Goal: Task Accomplishment & Management: Manage account settings

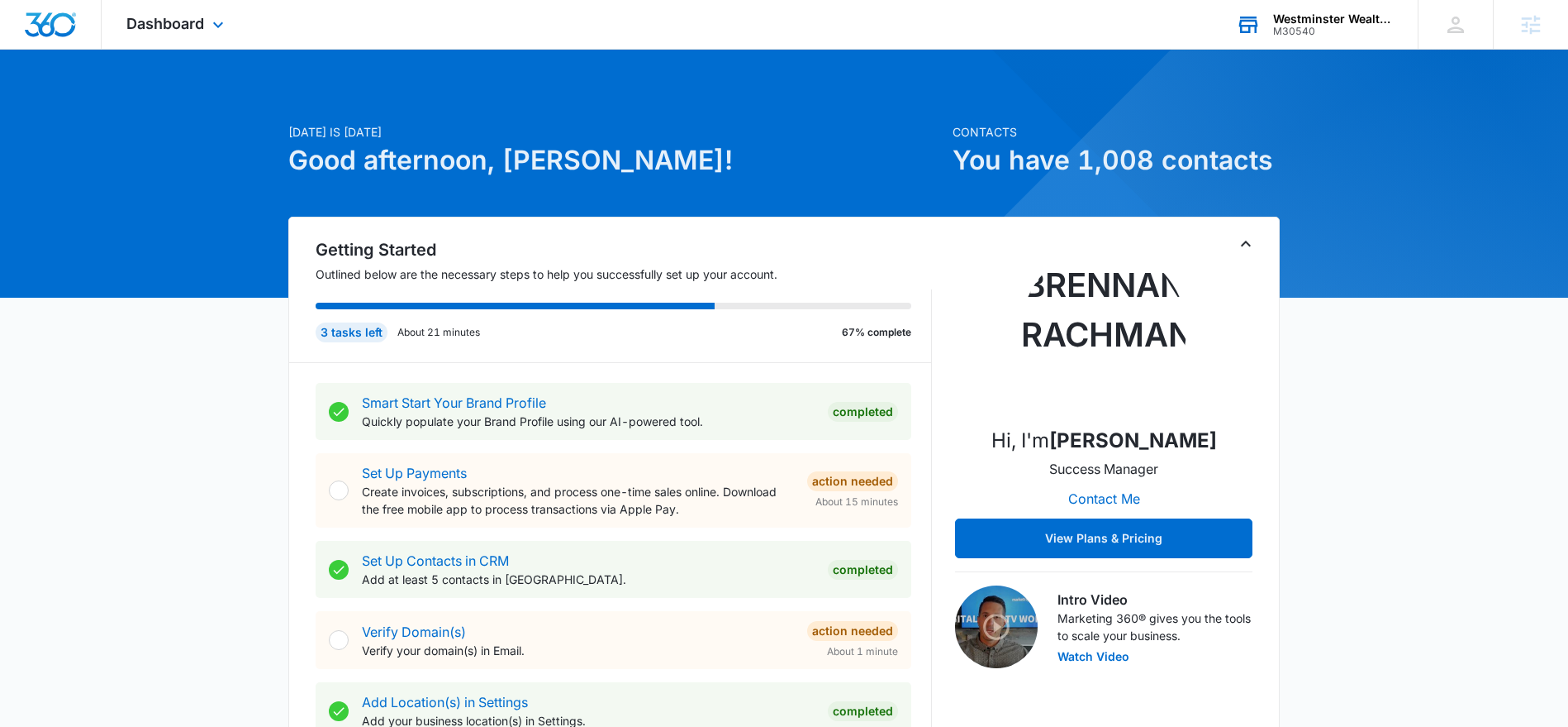
click at [1306, 21] on div "Westminster Wealth Management" at bounding box center [1333, 18] width 121 height 13
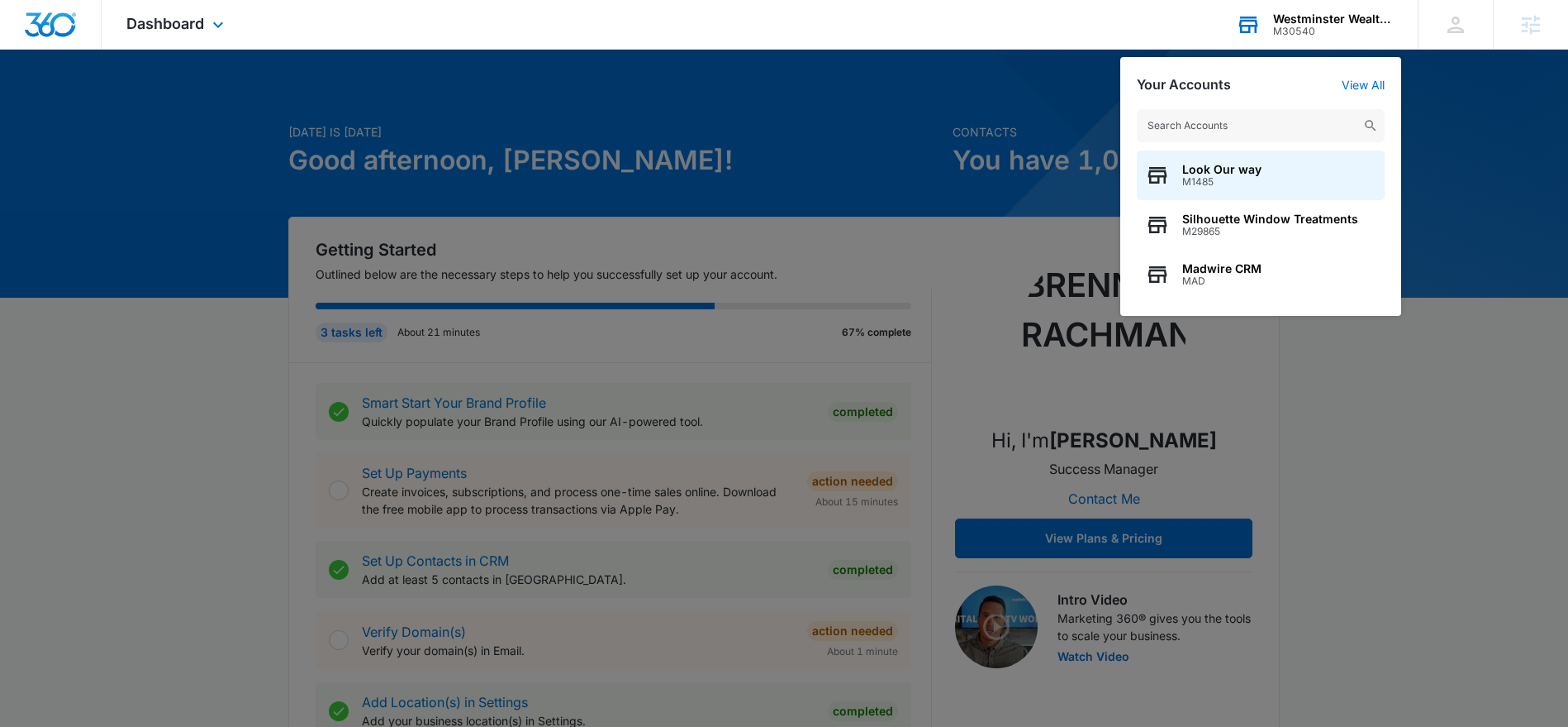
click at [1239, 115] on input "text" at bounding box center [1261, 125] width 248 height 33
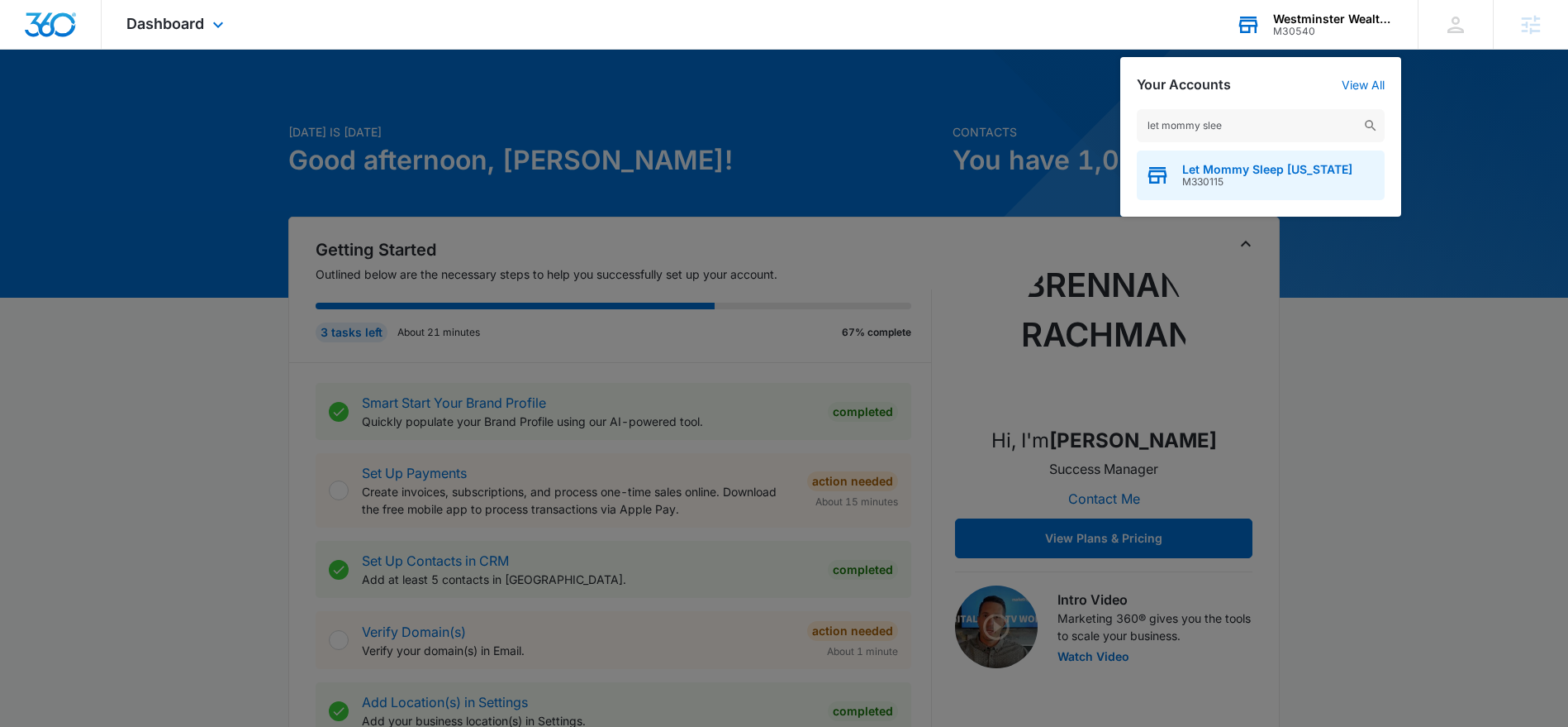
type input "let mommy slee"
click at [1216, 163] on span "Let Mommy Sleep [US_STATE]" at bounding box center [1267, 169] width 170 height 13
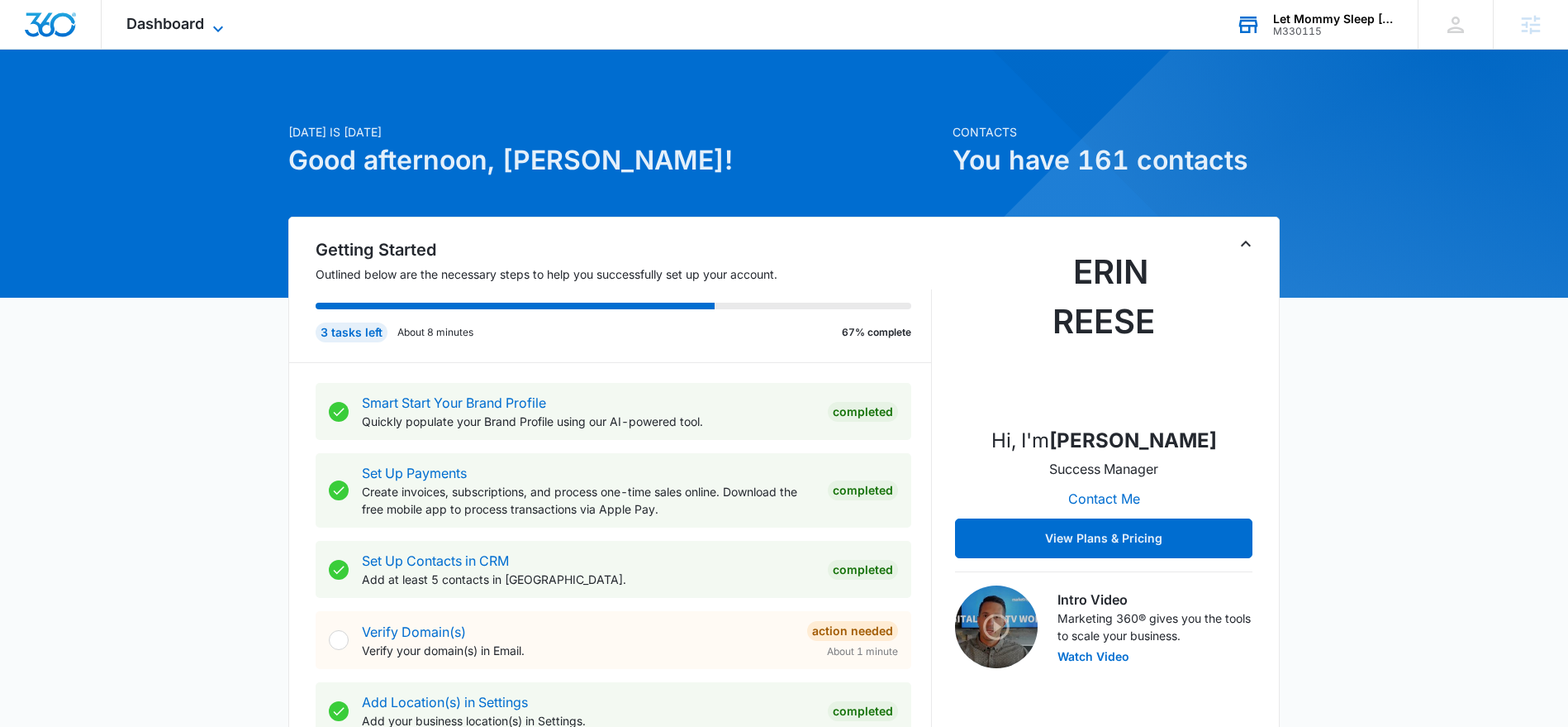
click at [217, 32] on icon at bounding box center [218, 29] width 20 height 20
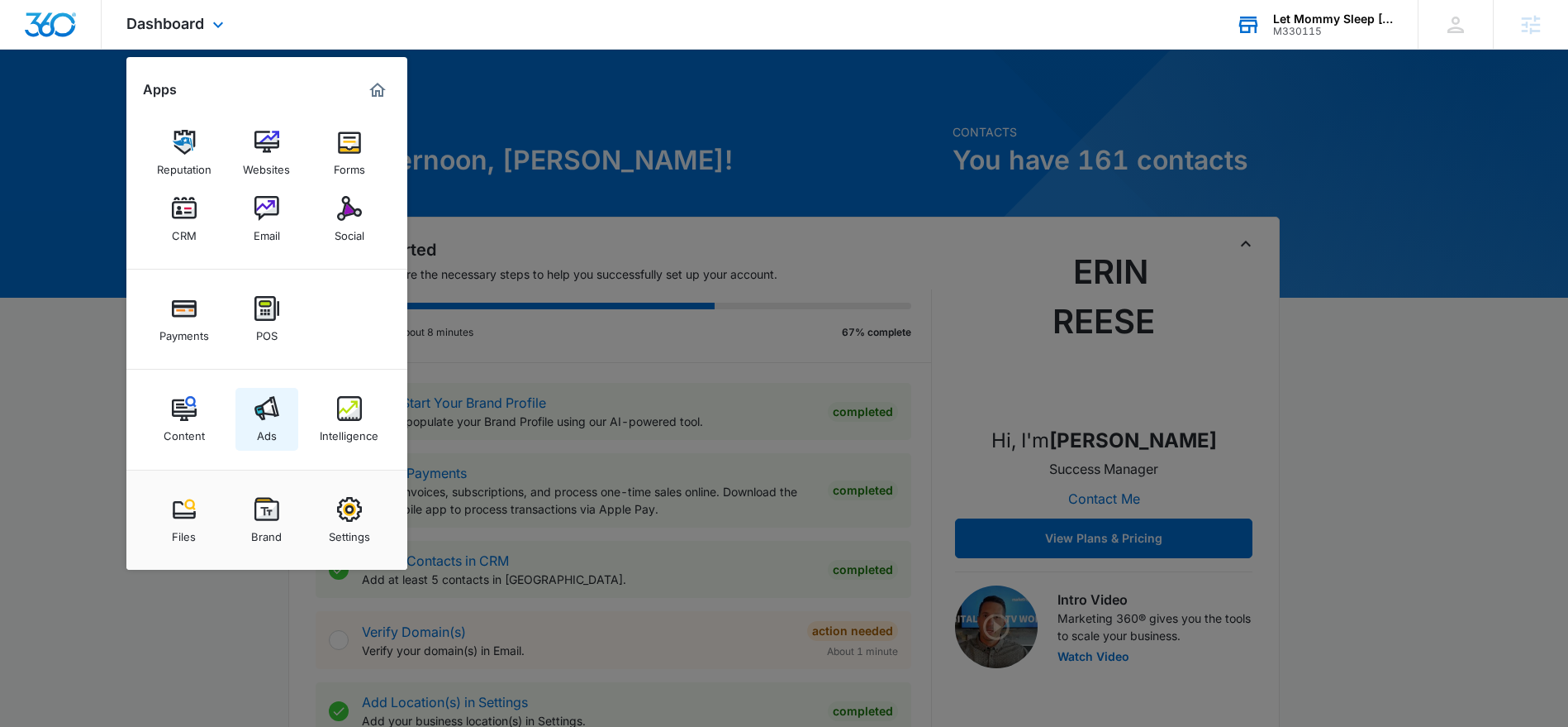
click at [273, 398] on img at bounding box center [266, 408] width 25 height 25
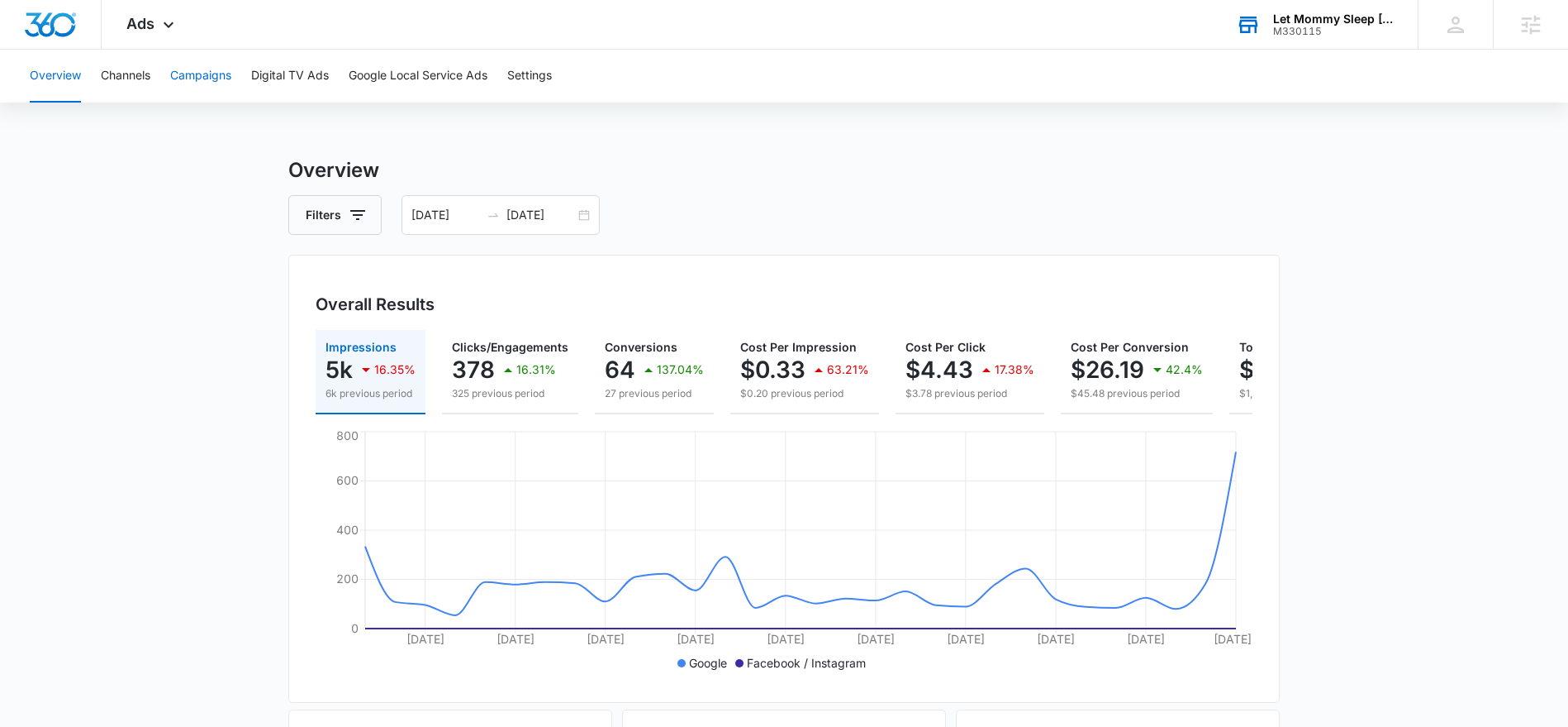
click at [203, 72] on button "Campaigns" at bounding box center [200, 76] width 61 height 53
click at [519, 208] on input "[DATE]" at bounding box center [540, 214] width 69 height 18
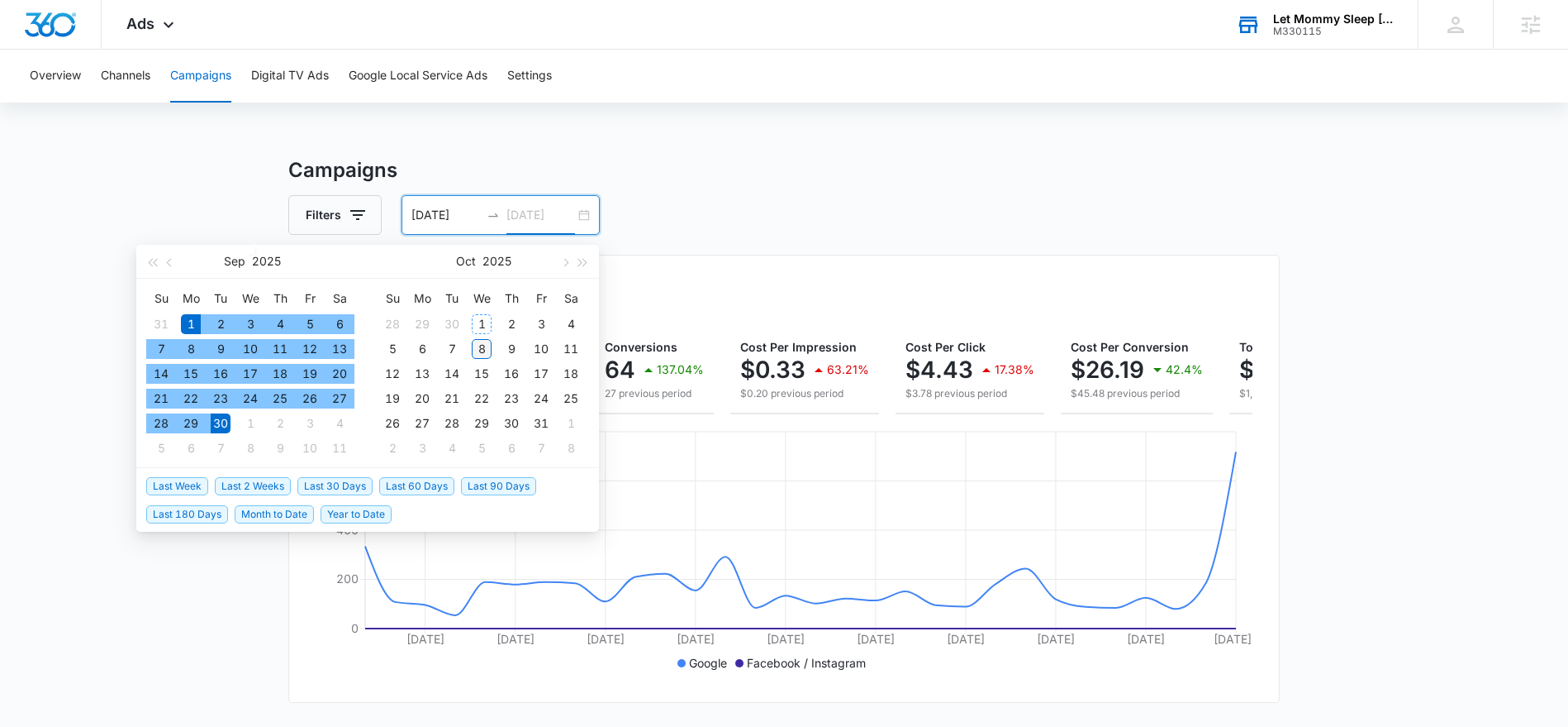
type input "[DATE]"
click at [486, 353] on div "8" at bounding box center [481, 349] width 20 height 20
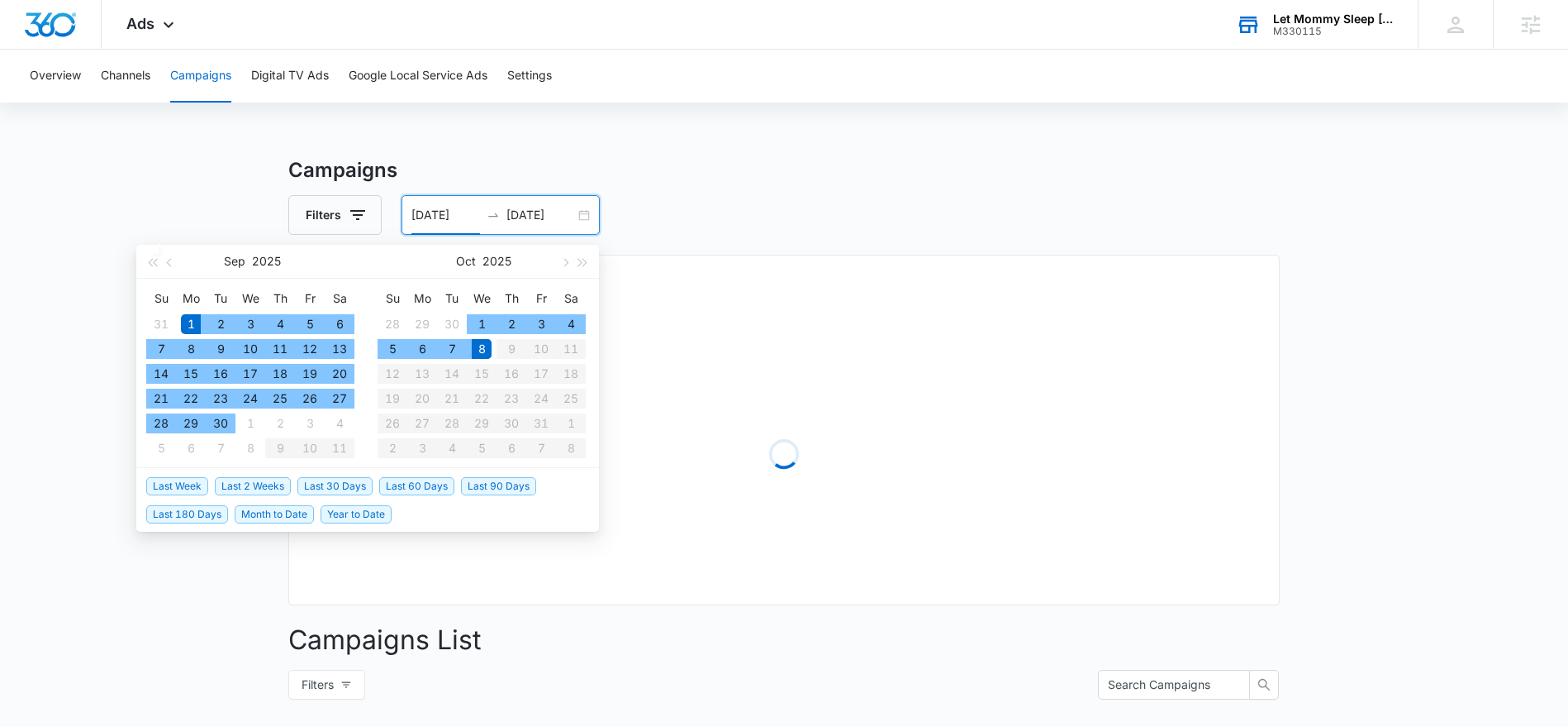
type input "[DATE]"
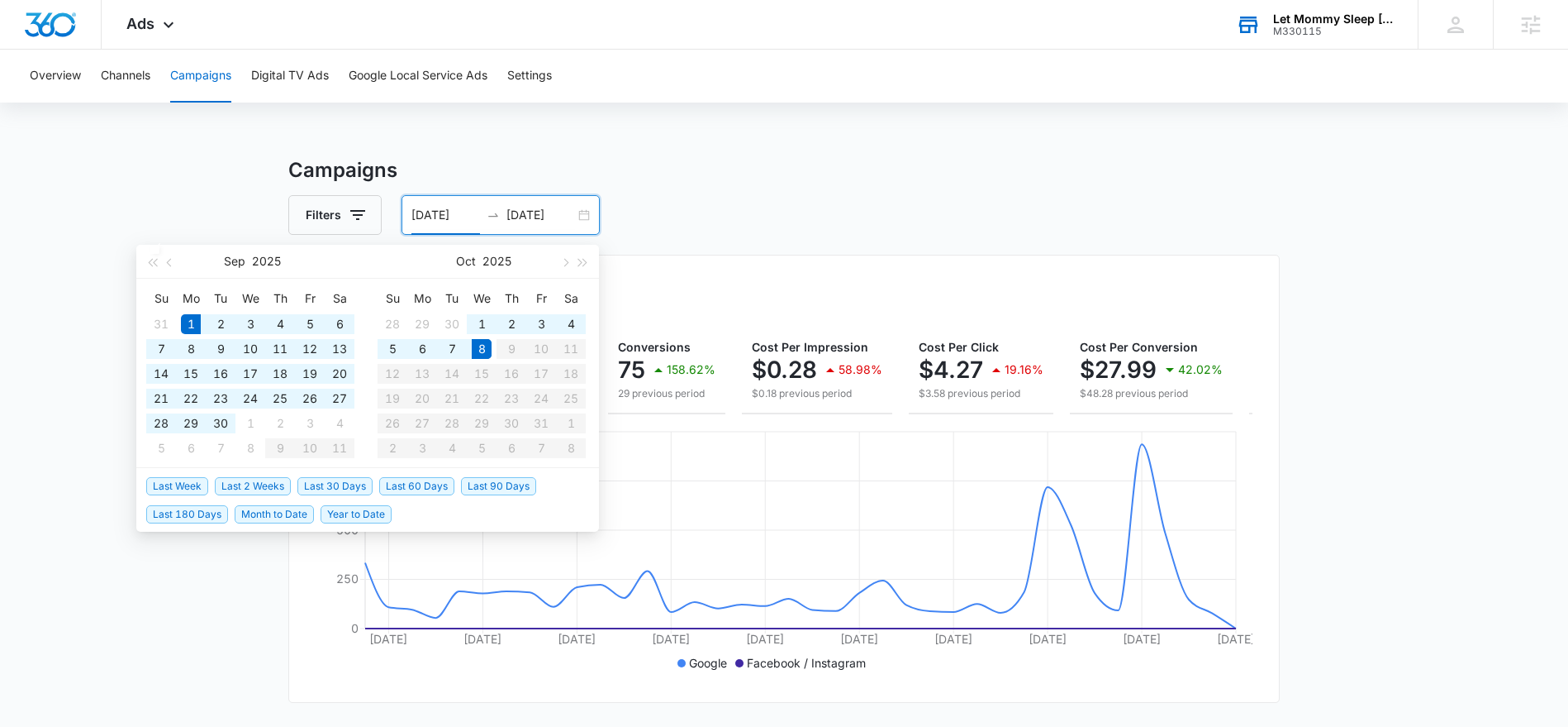
click at [689, 202] on div "Filters [DATE] [DATE]" at bounding box center [784, 215] width 992 height 40
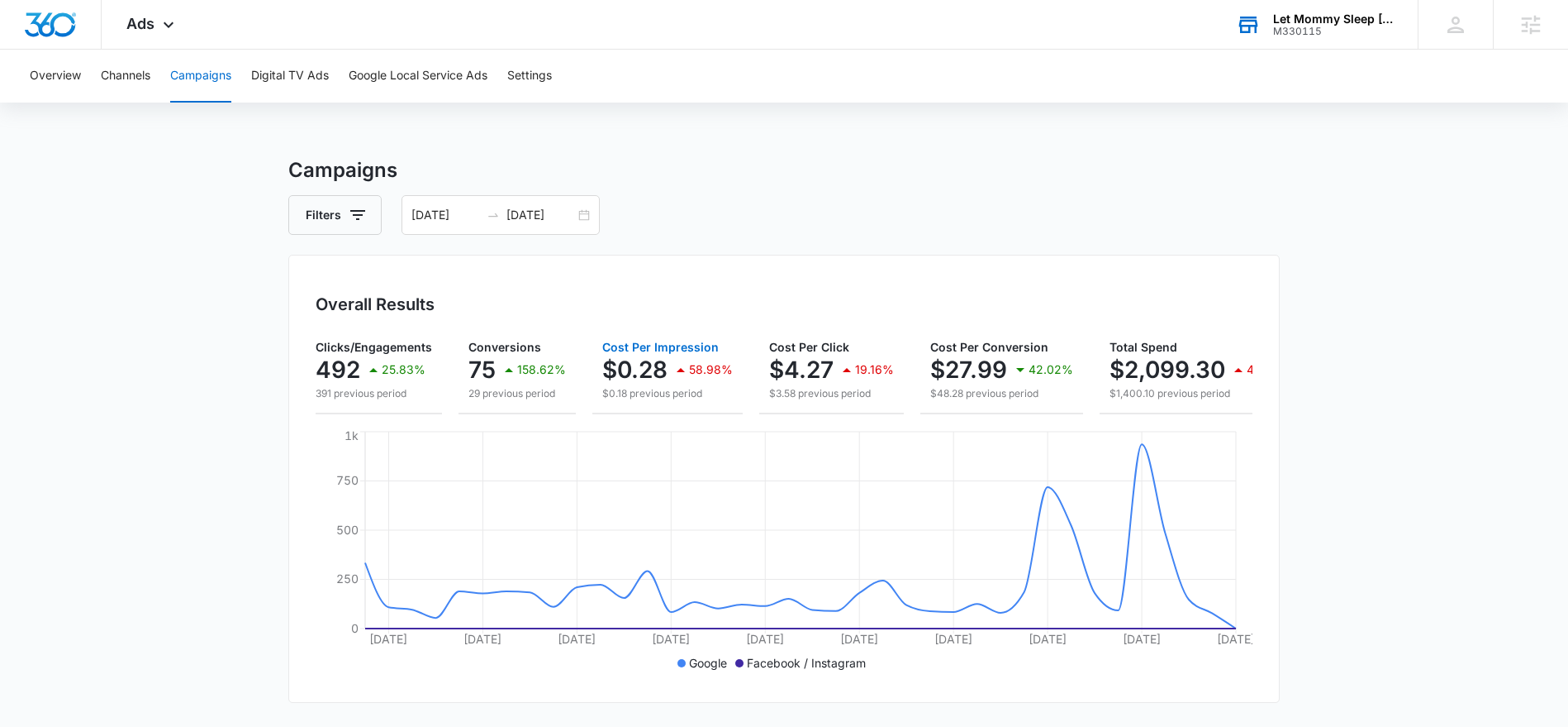
scroll to position [0, 201]
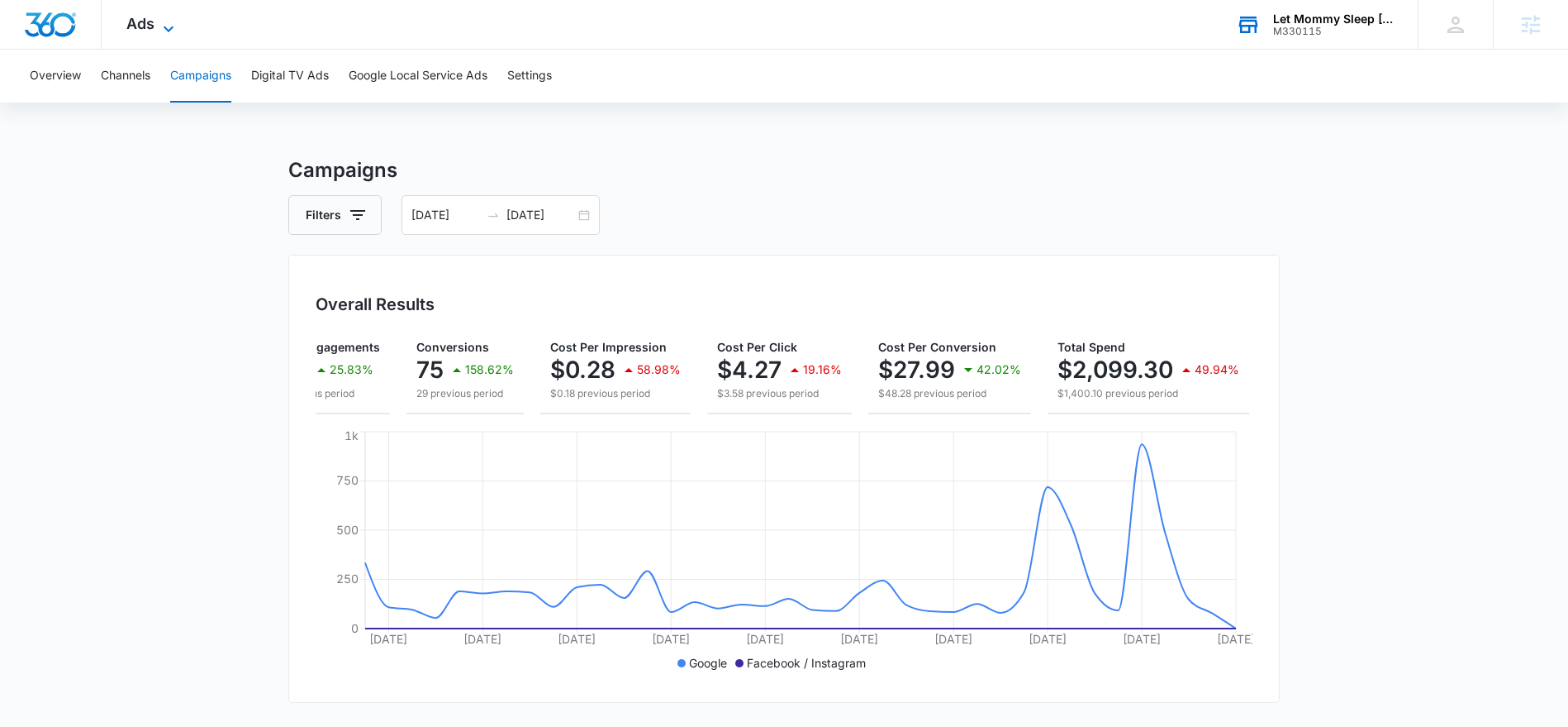
click at [168, 33] on icon at bounding box center [168, 29] width 20 height 20
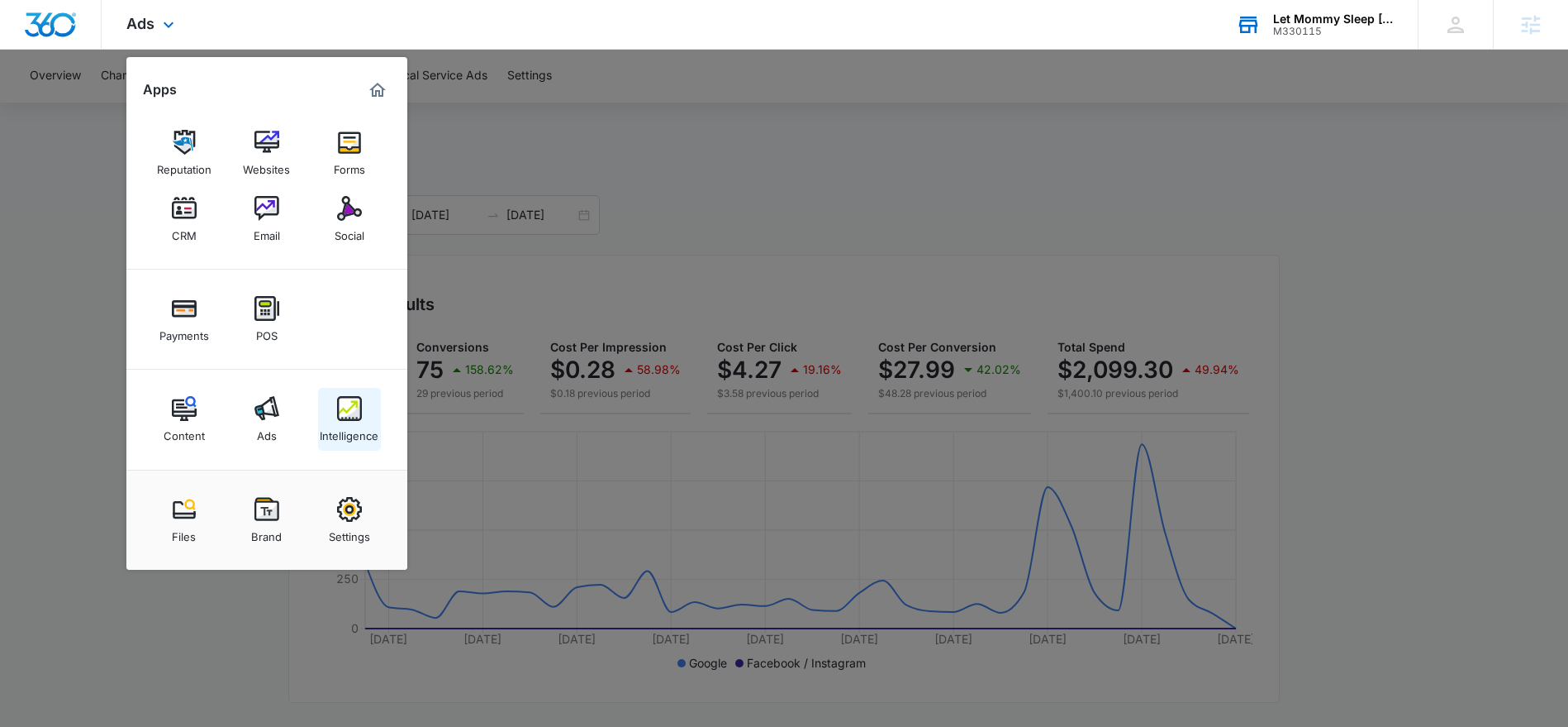
click at [338, 421] on div "Intelligence" at bounding box center [349, 432] width 59 height 22
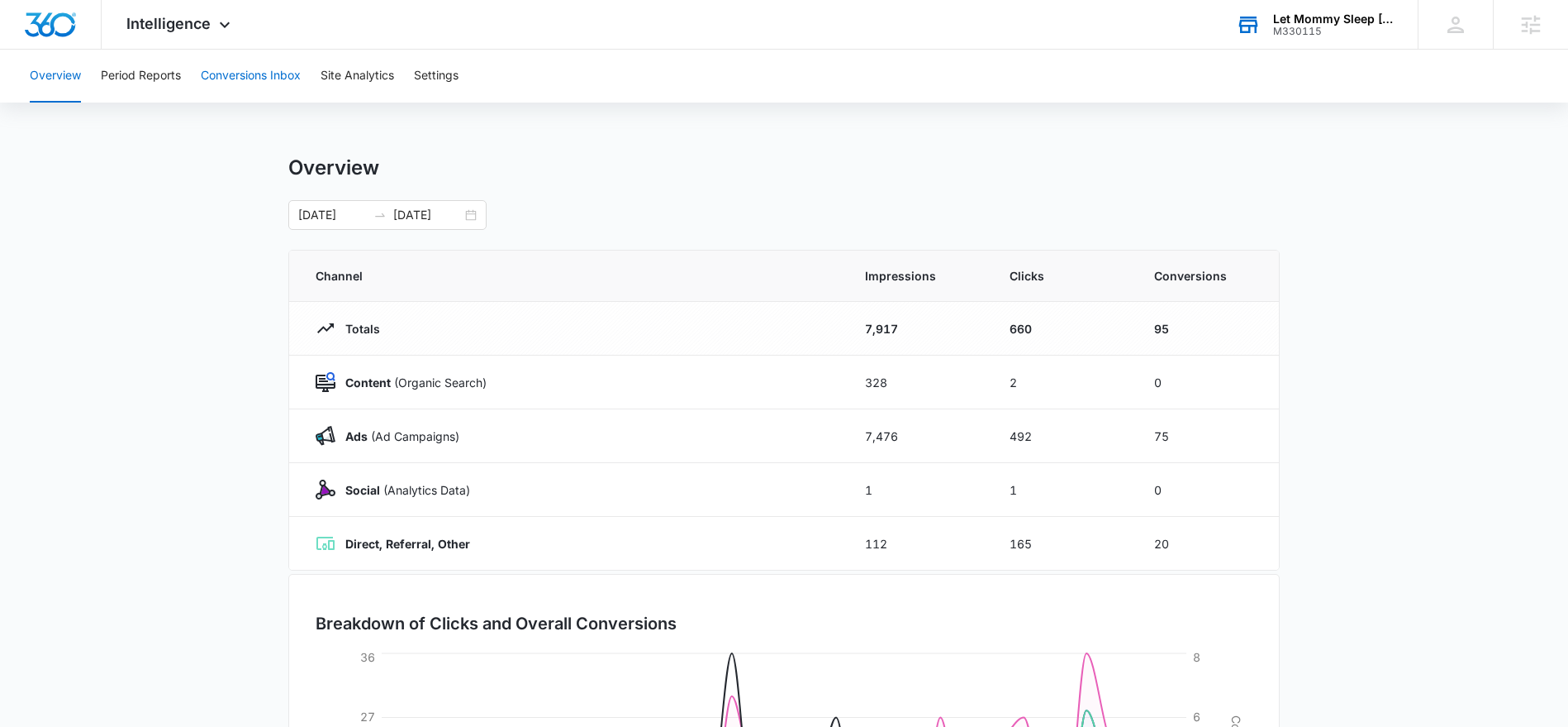
click at [228, 82] on button "Conversions Inbox" at bounding box center [250, 76] width 100 height 53
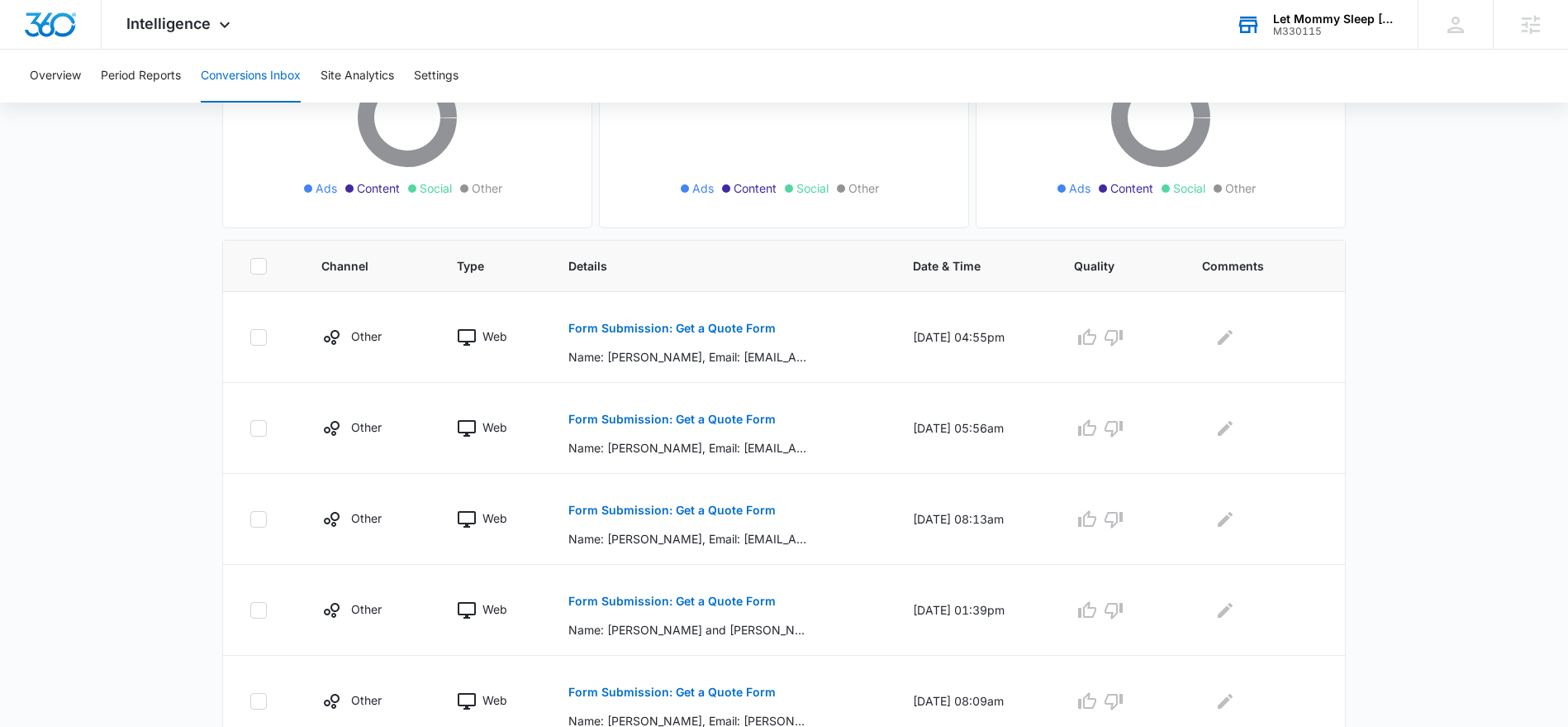
scroll to position [229, 0]
click at [594, 418] on p "Form Submission: Get a Quote Form" at bounding box center [672, 419] width 207 height 12
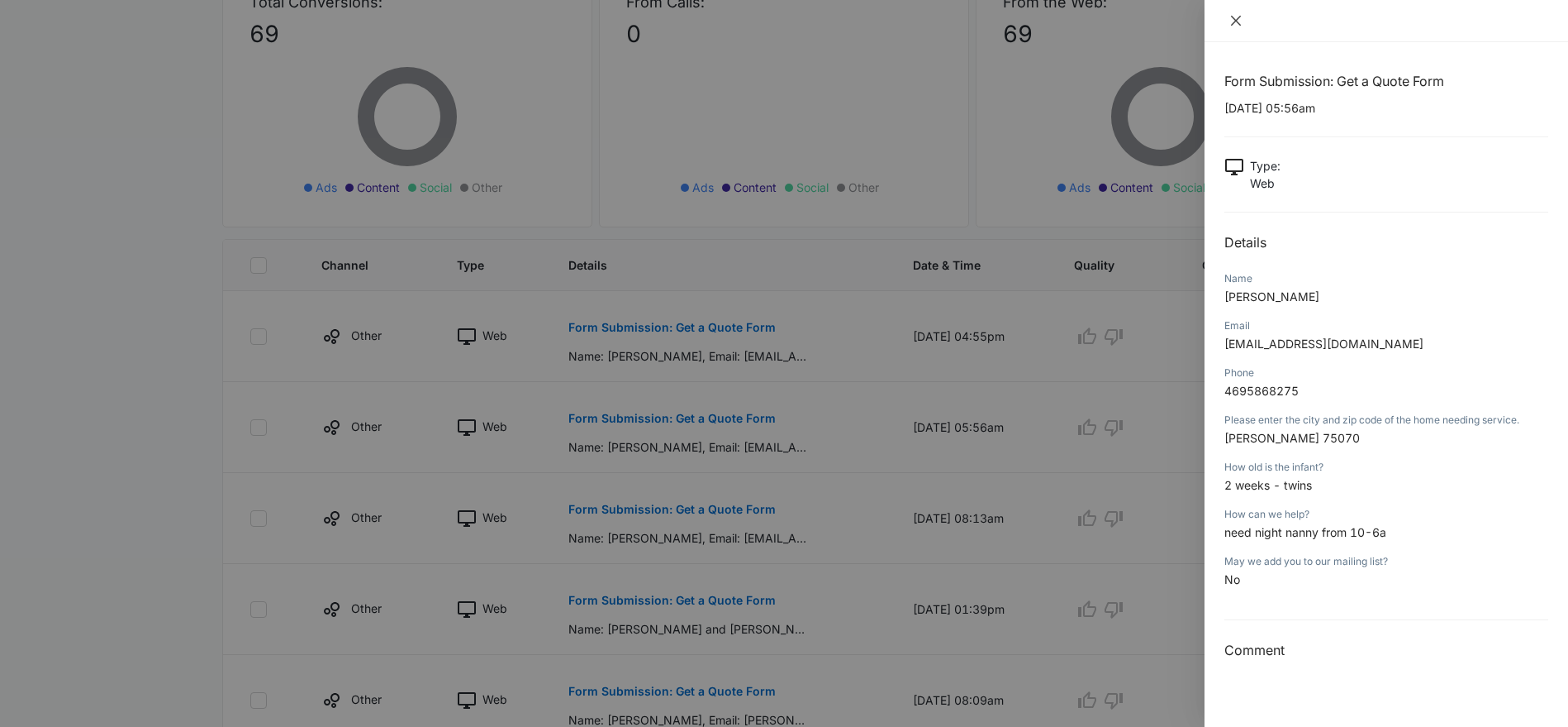
click at [1235, 20] on icon "close" at bounding box center [1236, 21] width 10 height 10
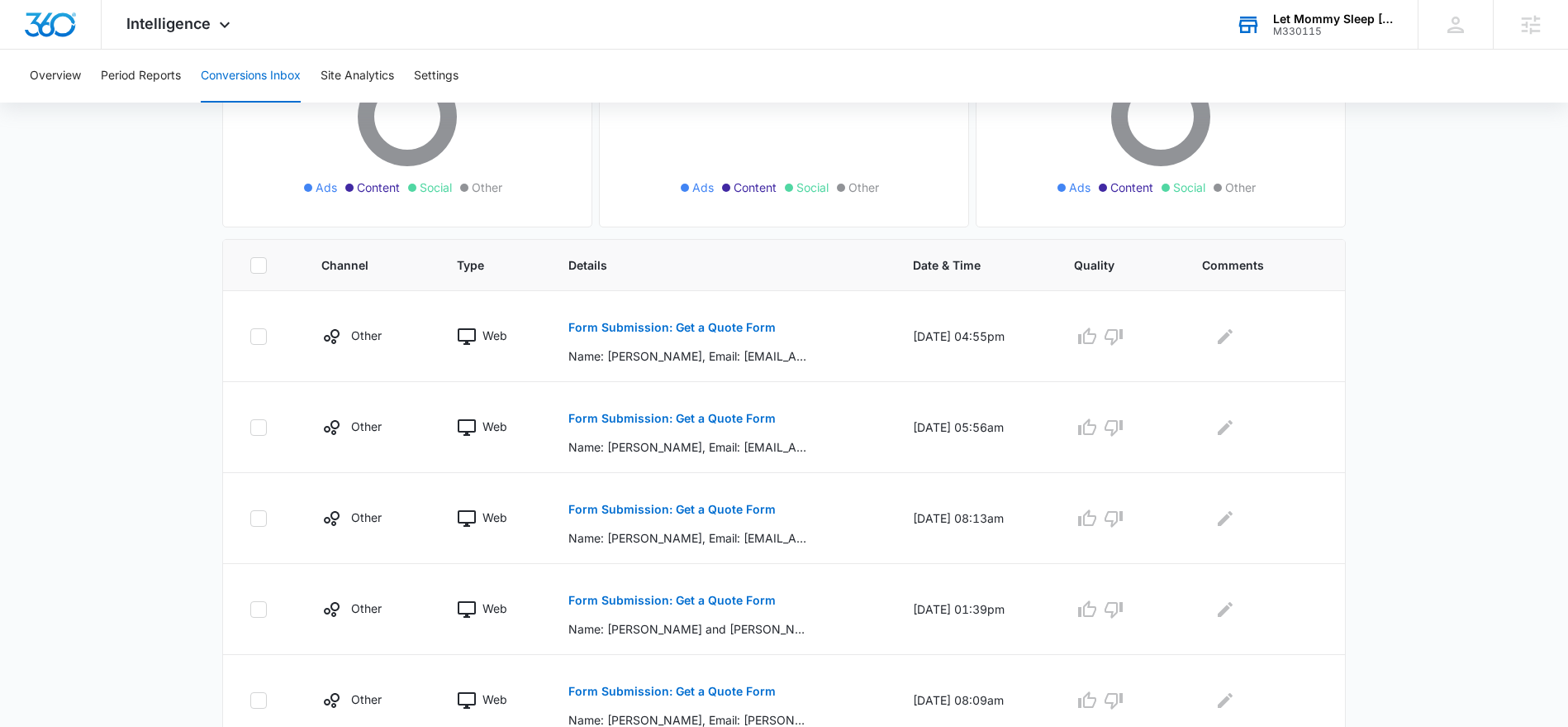
scroll to position [229, 0]
click at [662, 326] on p "Form Submission: Get a Quote Form" at bounding box center [672, 328] width 207 height 12
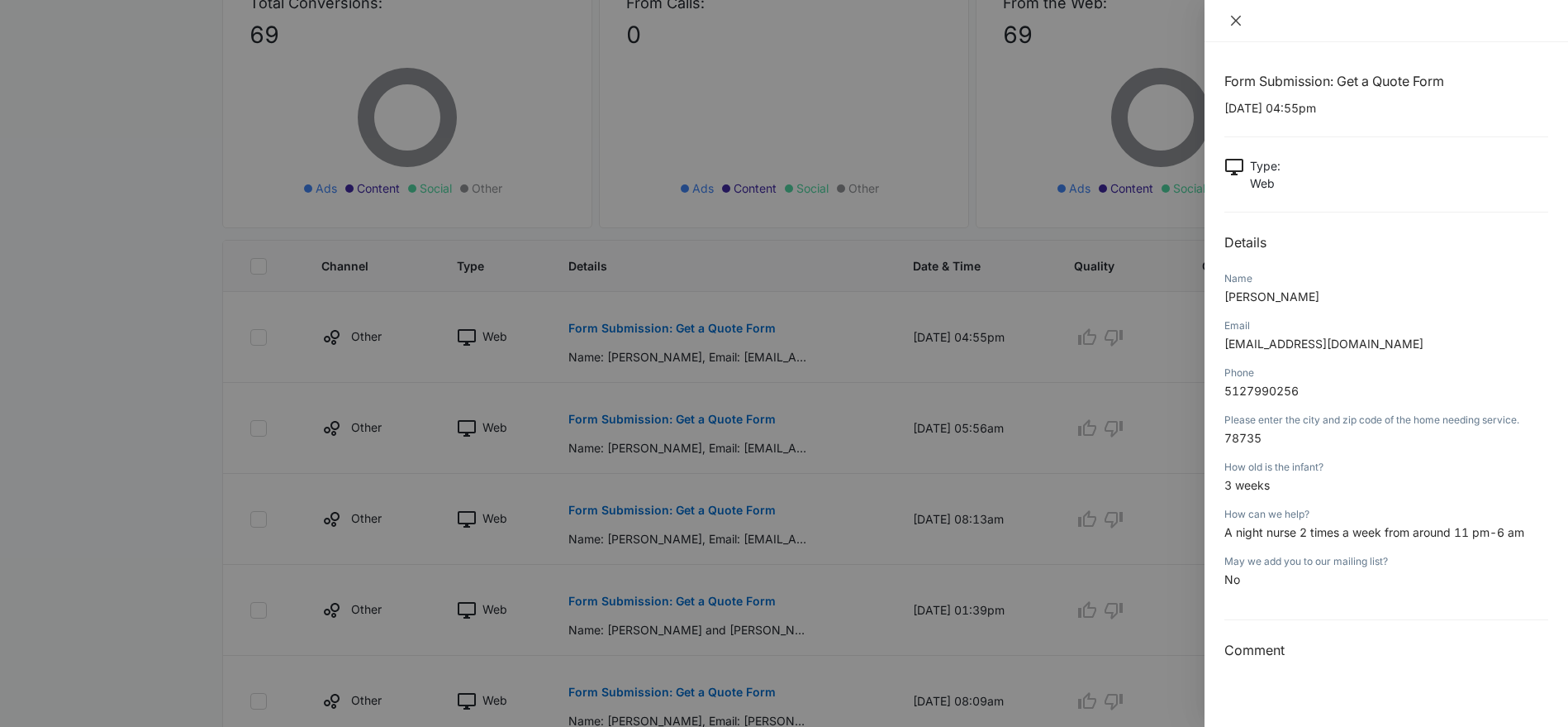
click at [1234, 22] on icon "close" at bounding box center [1235, 20] width 13 height 13
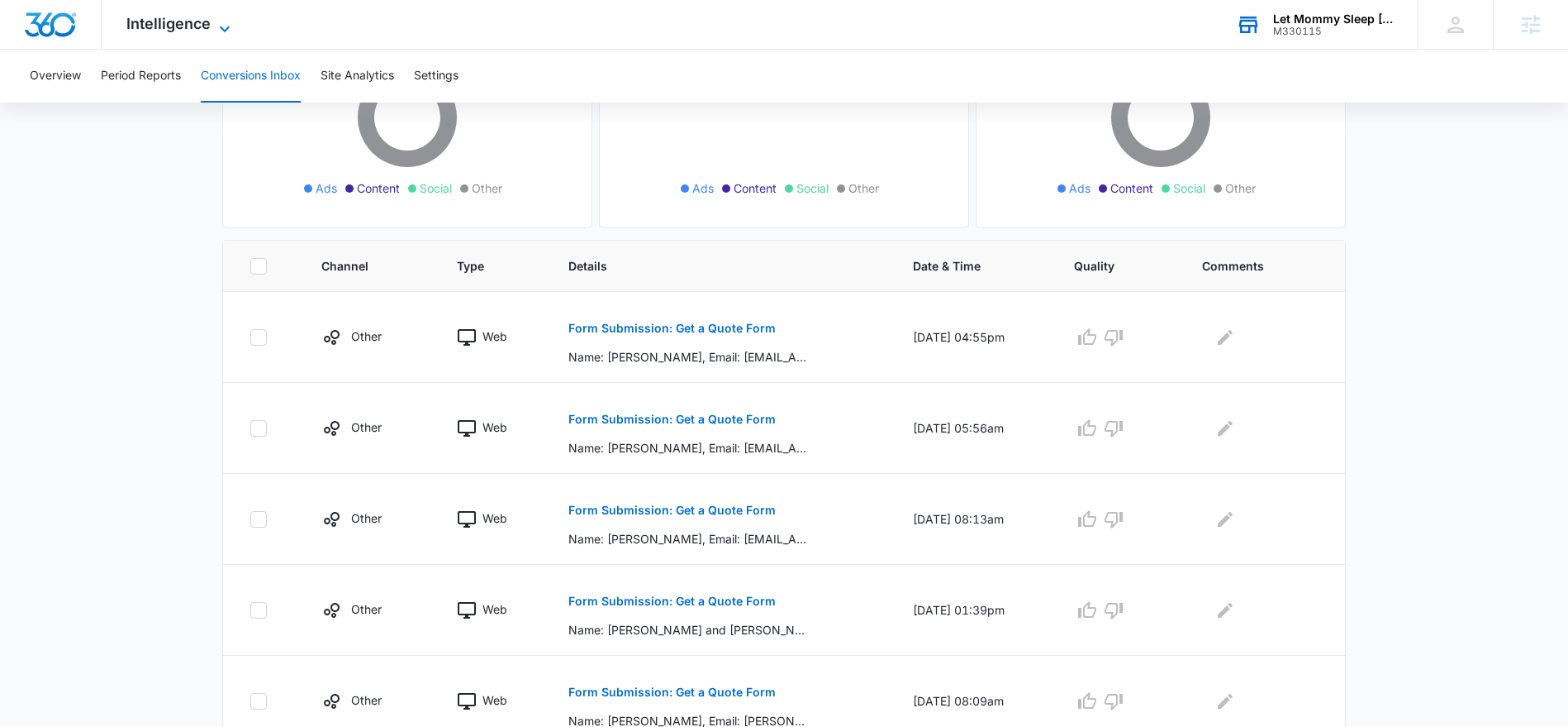
click at [221, 24] on icon at bounding box center [225, 29] width 20 height 20
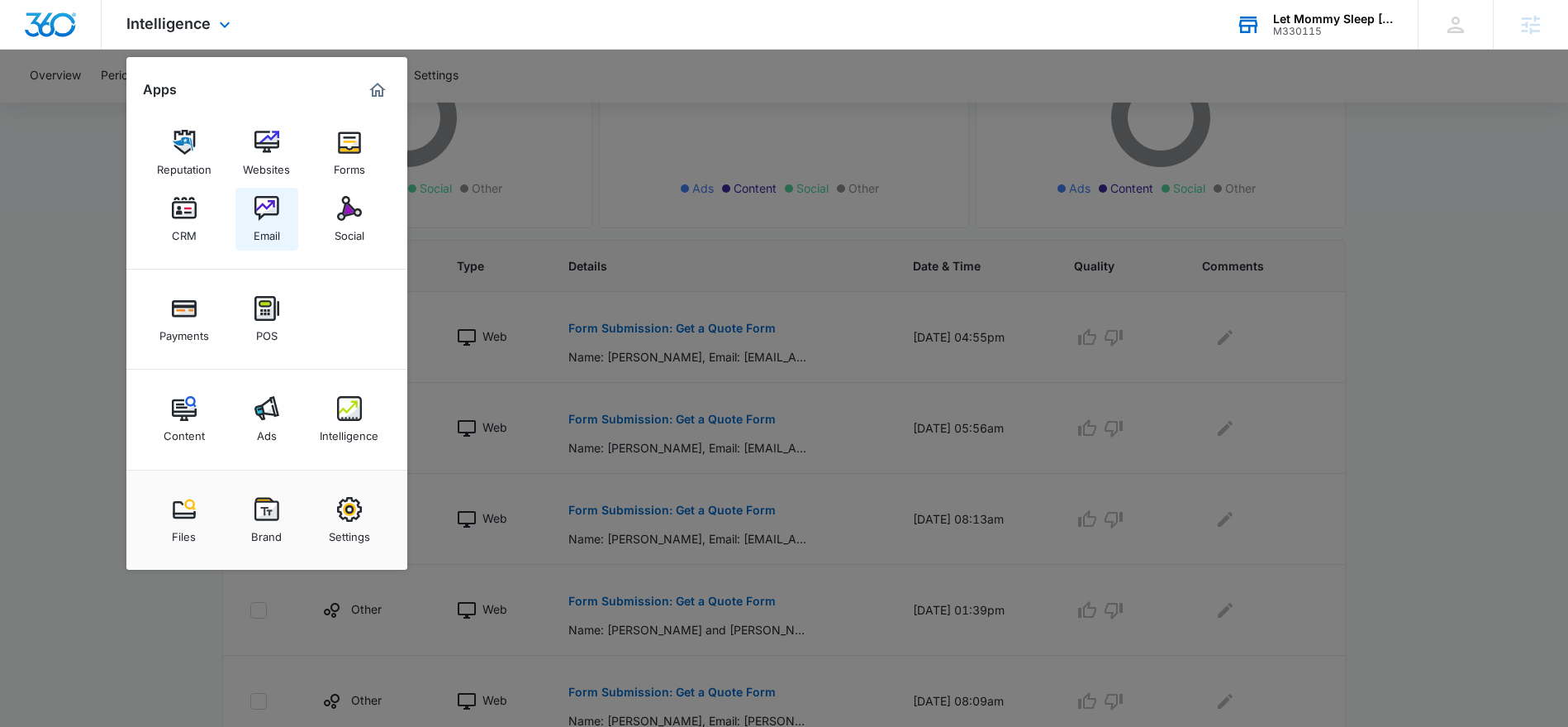
click at [271, 229] on div "Email" at bounding box center [266, 231] width 27 height 22
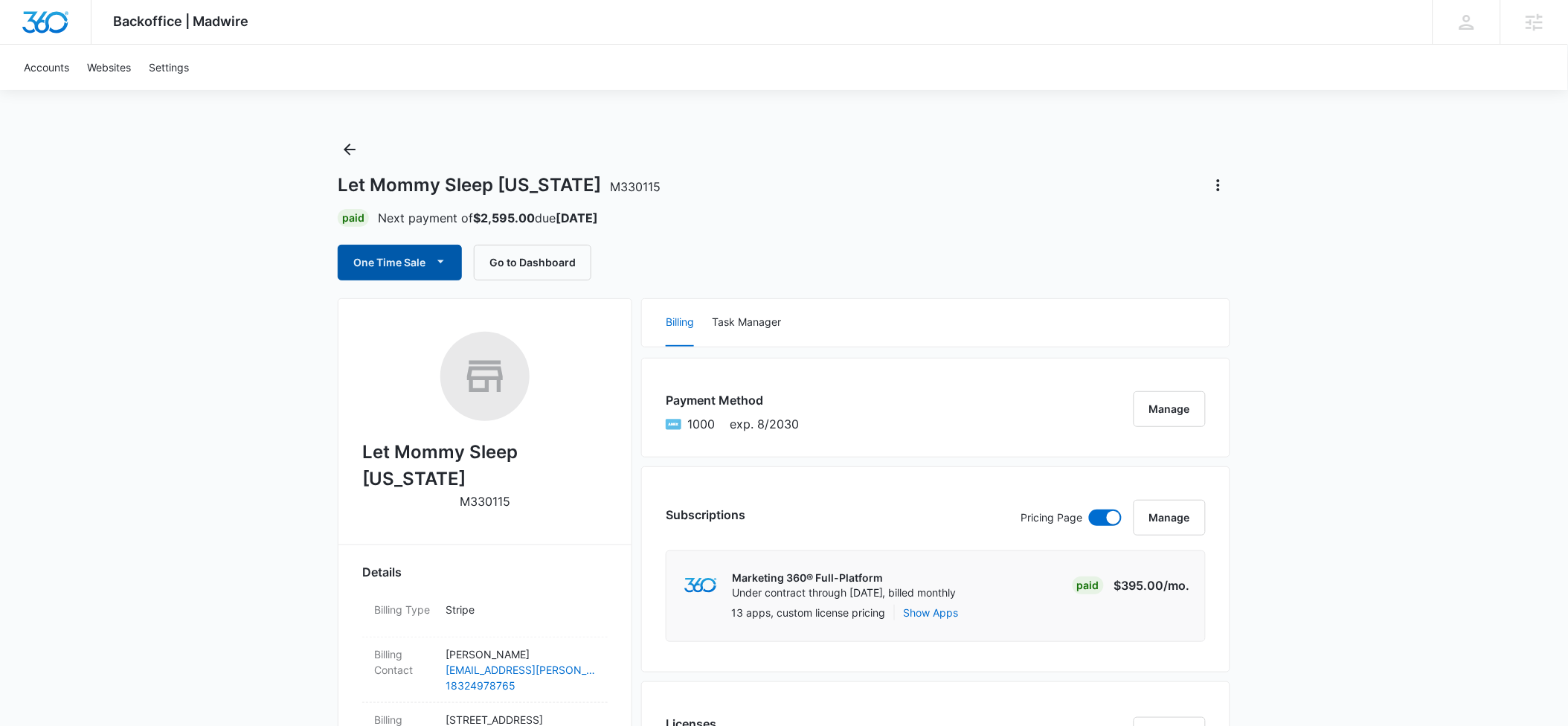
click at [407, 260] on button "One Time Sale" at bounding box center [399, 263] width 124 height 36
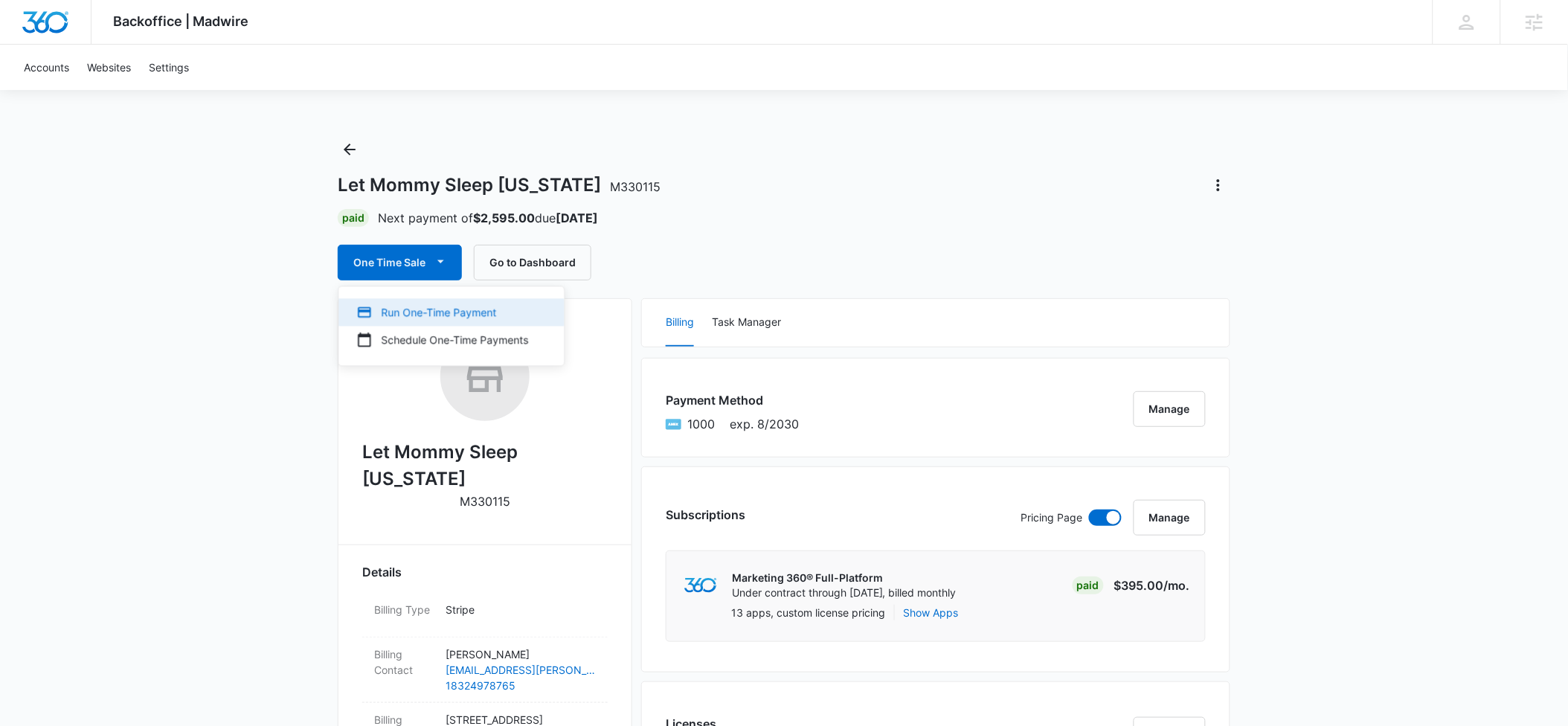
click at [403, 299] on button "Run One-Time Payment" at bounding box center [451, 311] width 225 height 28
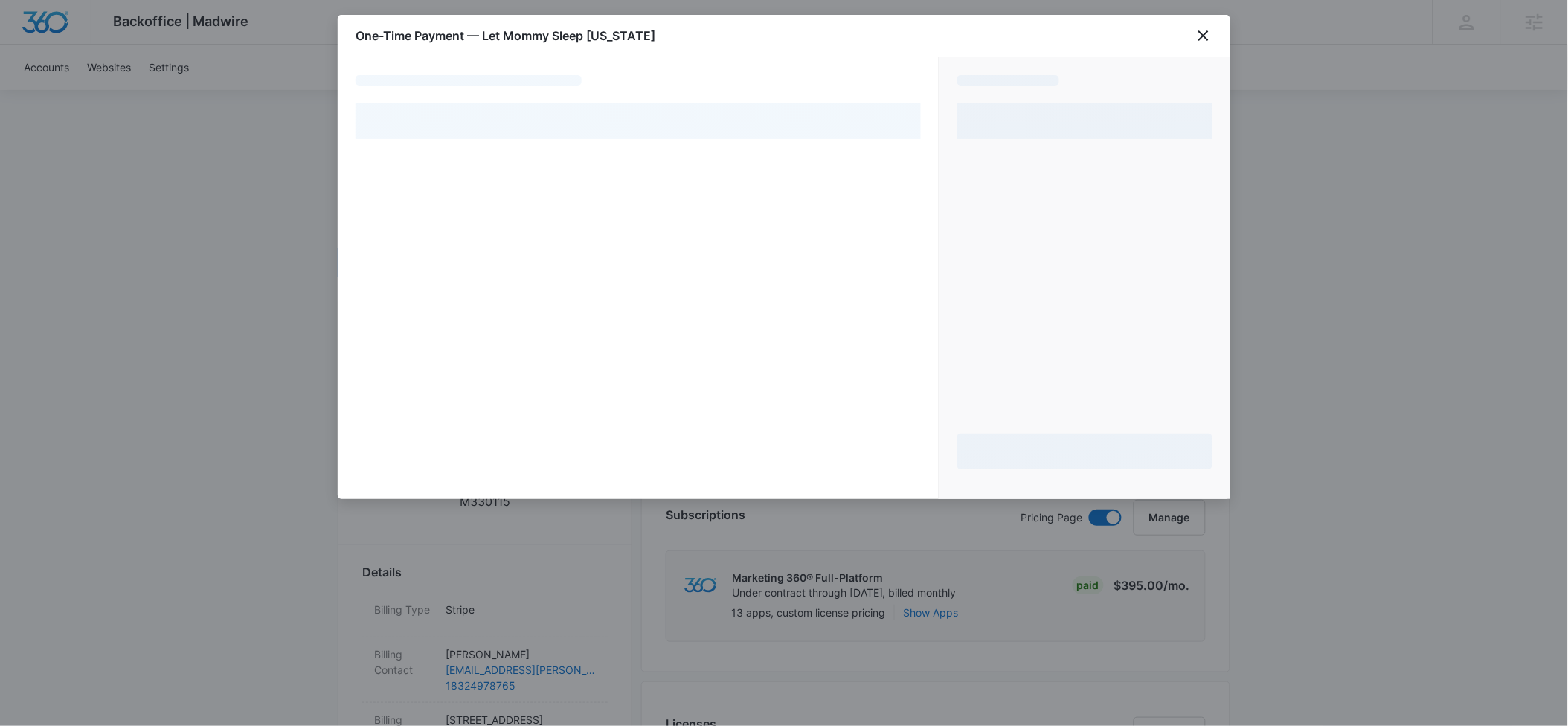
select select "pm_1RvQs0A4n8RTgNjUsPljpPOQ"
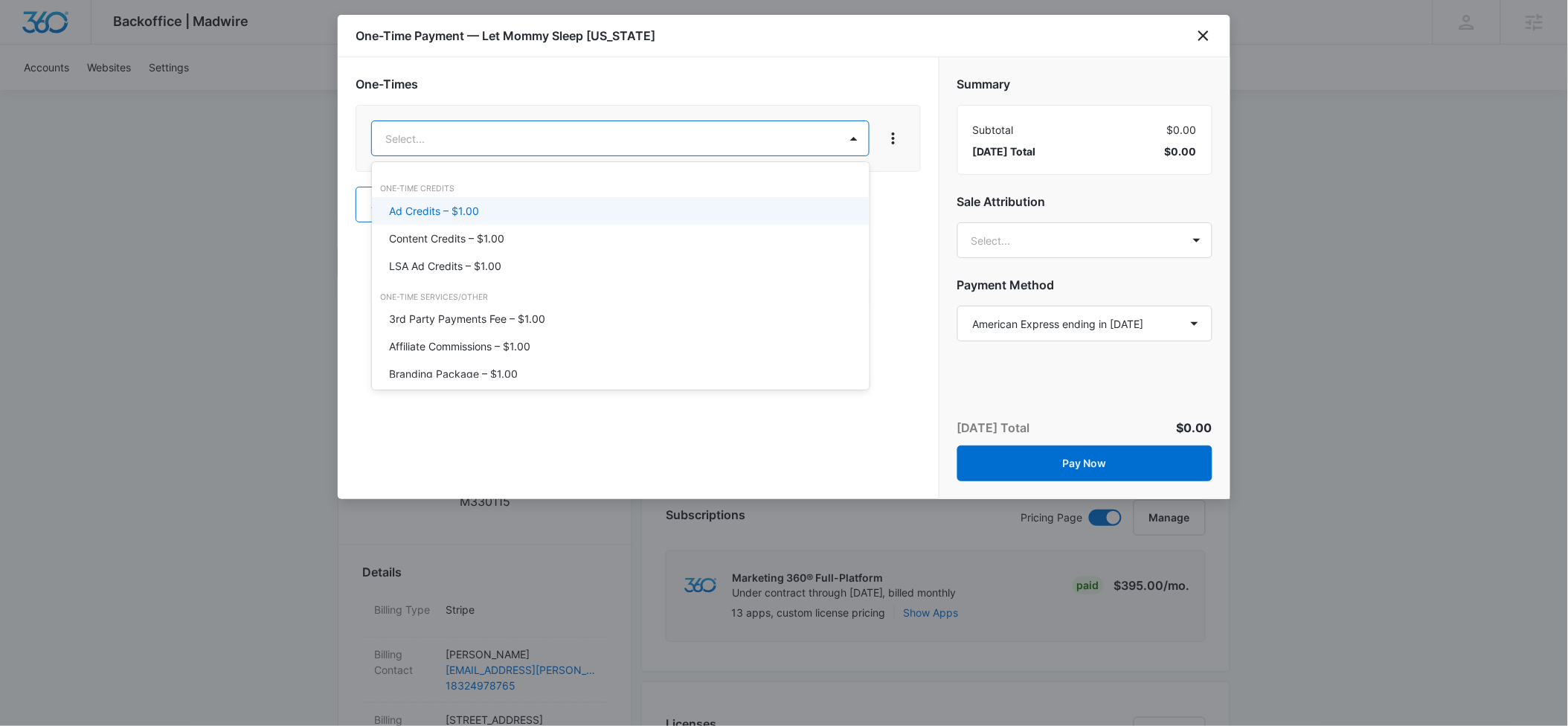
click at [472, 206] on p "Ad Credits – $1.00" at bounding box center [434, 210] width 90 height 15
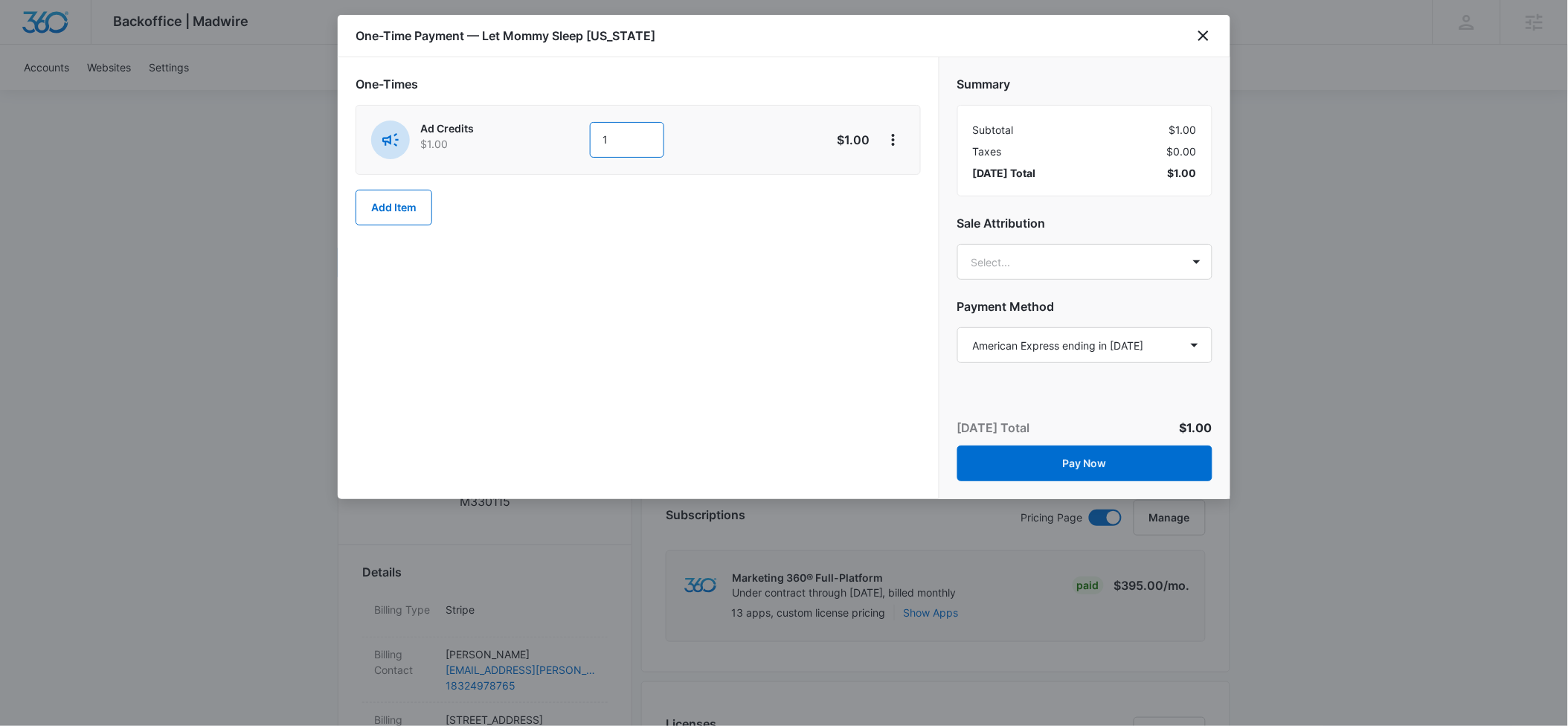
drag, startPoint x: 612, startPoint y: 140, endPoint x: 582, endPoint y: 140, distance: 30.0
click at [582, 140] on div "Ad Credits $1.00 1" at bounding box center [585, 139] width 428 height 39
type input "500"
type input "[PERSON_NAME]"
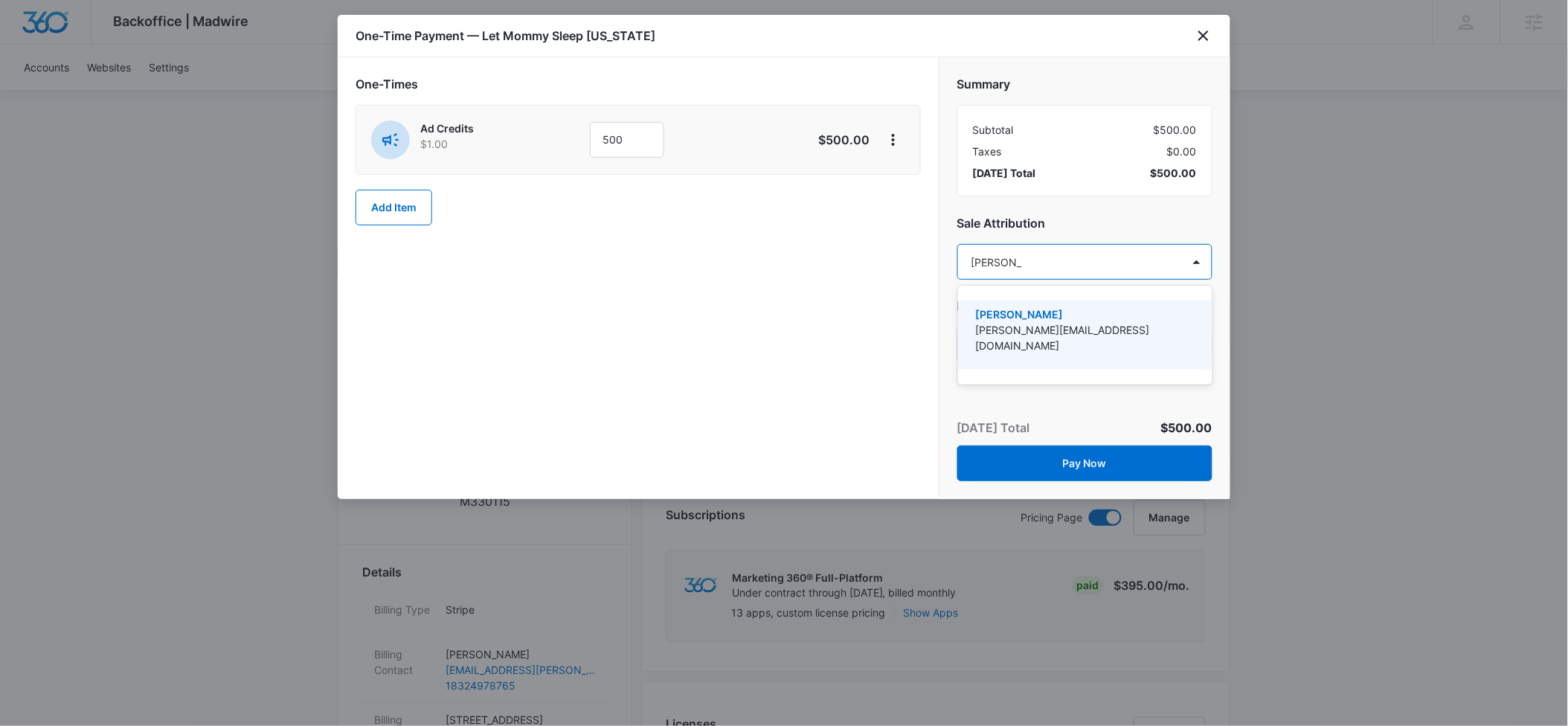
click at [987, 322] on p "[PERSON_NAME][EMAIL_ADDRESS][DOMAIN_NAME]" at bounding box center [1084, 337] width 216 height 31
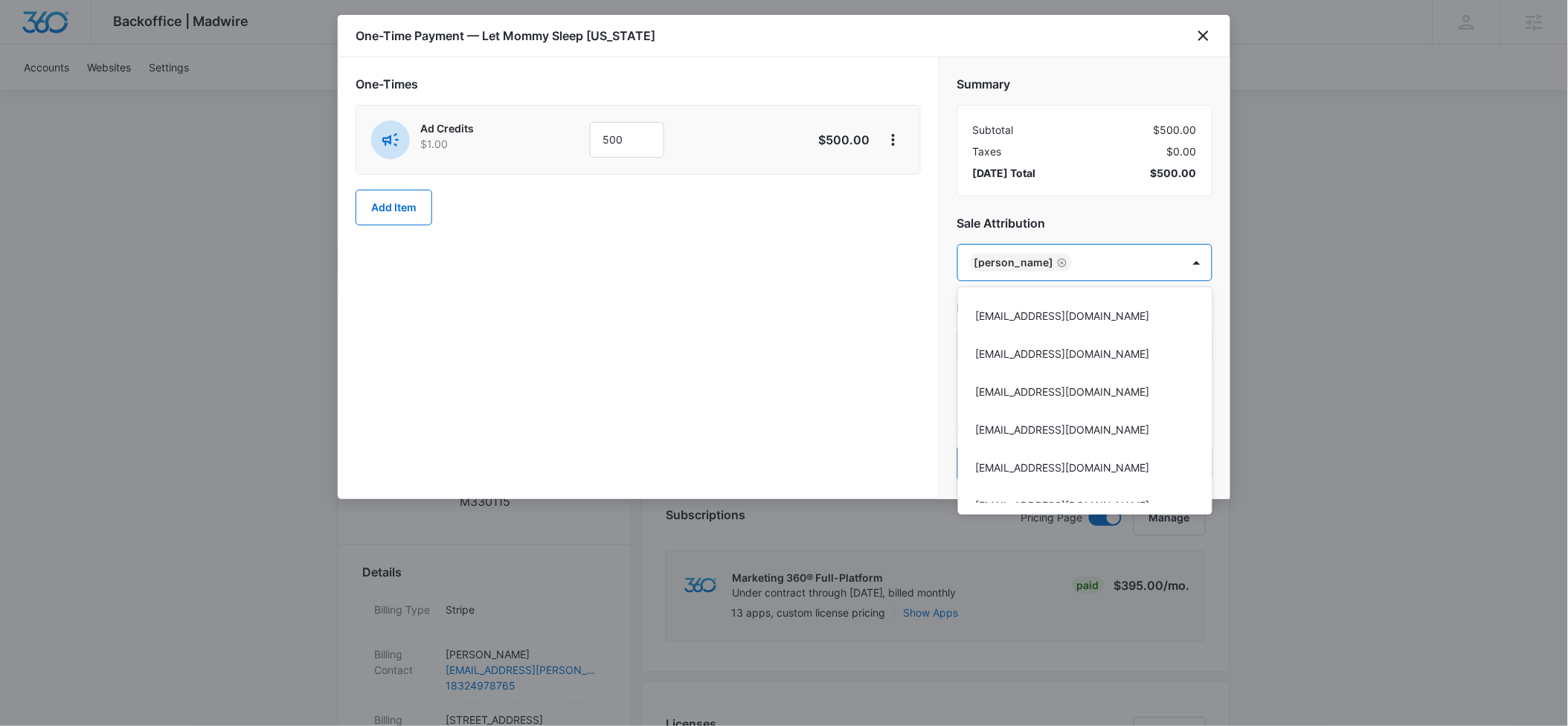
click at [1073, 214] on div at bounding box center [784, 363] width 1568 height 726
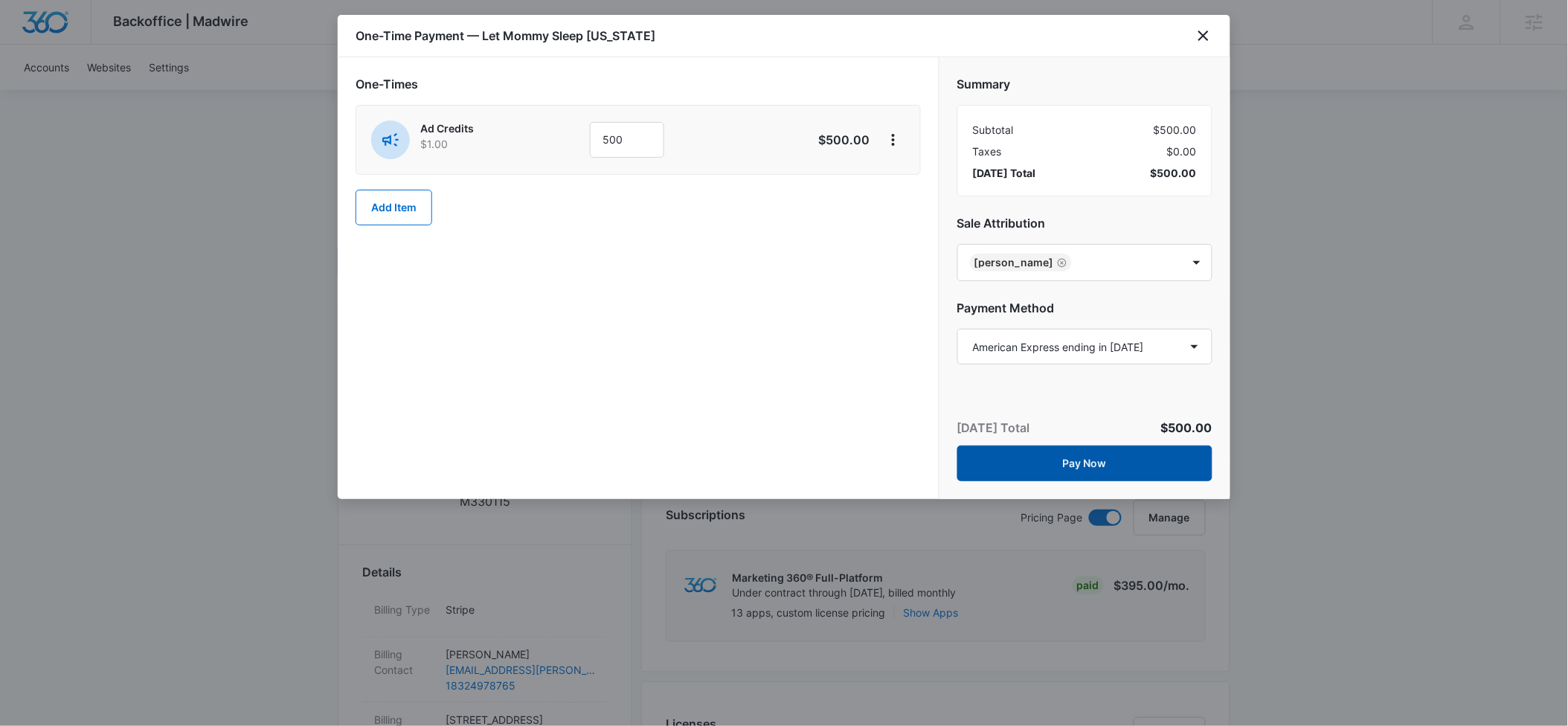
click at [1074, 463] on button "Pay Now" at bounding box center [1085, 464] width 255 height 36
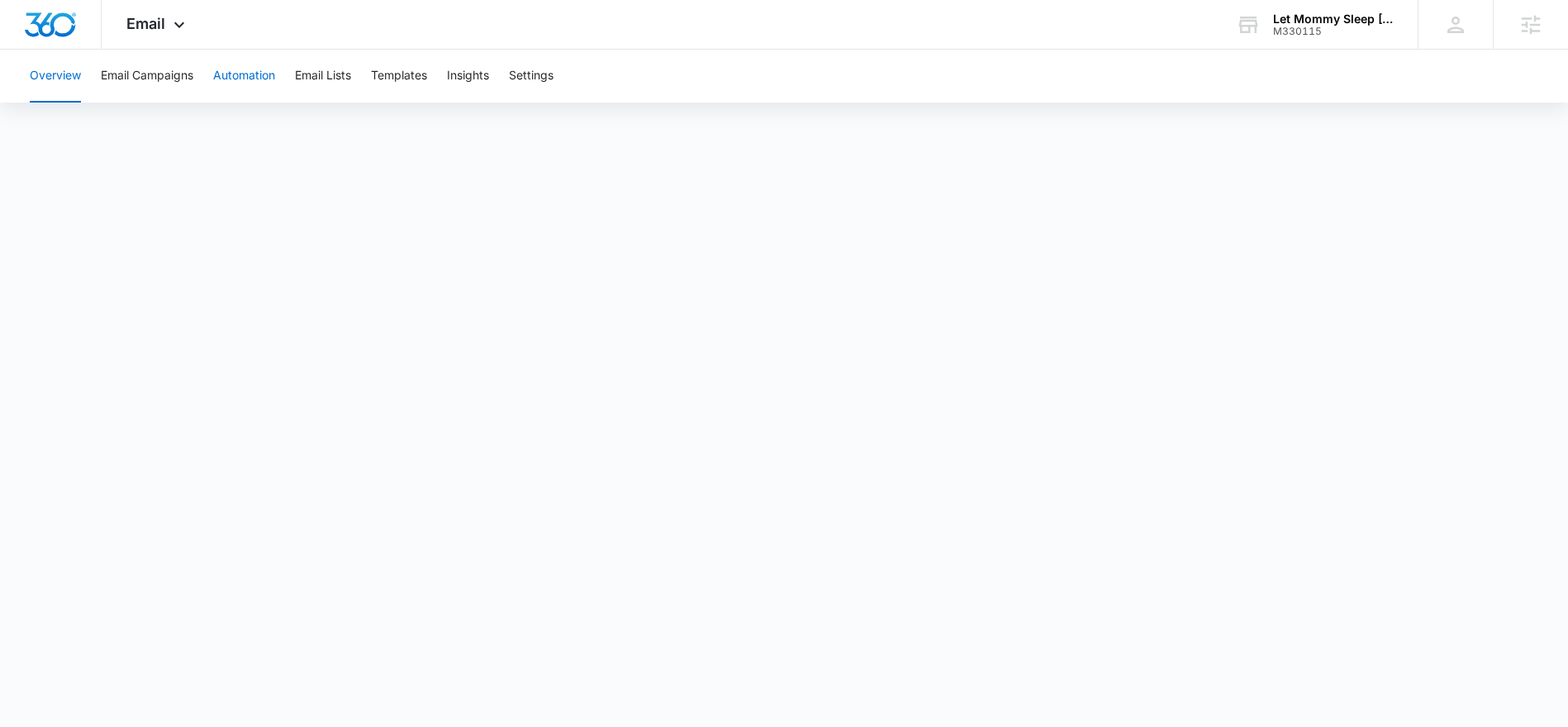
click at [228, 76] on button "Automation" at bounding box center [244, 76] width 62 height 53
click at [176, 25] on icon at bounding box center [179, 29] width 20 height 20
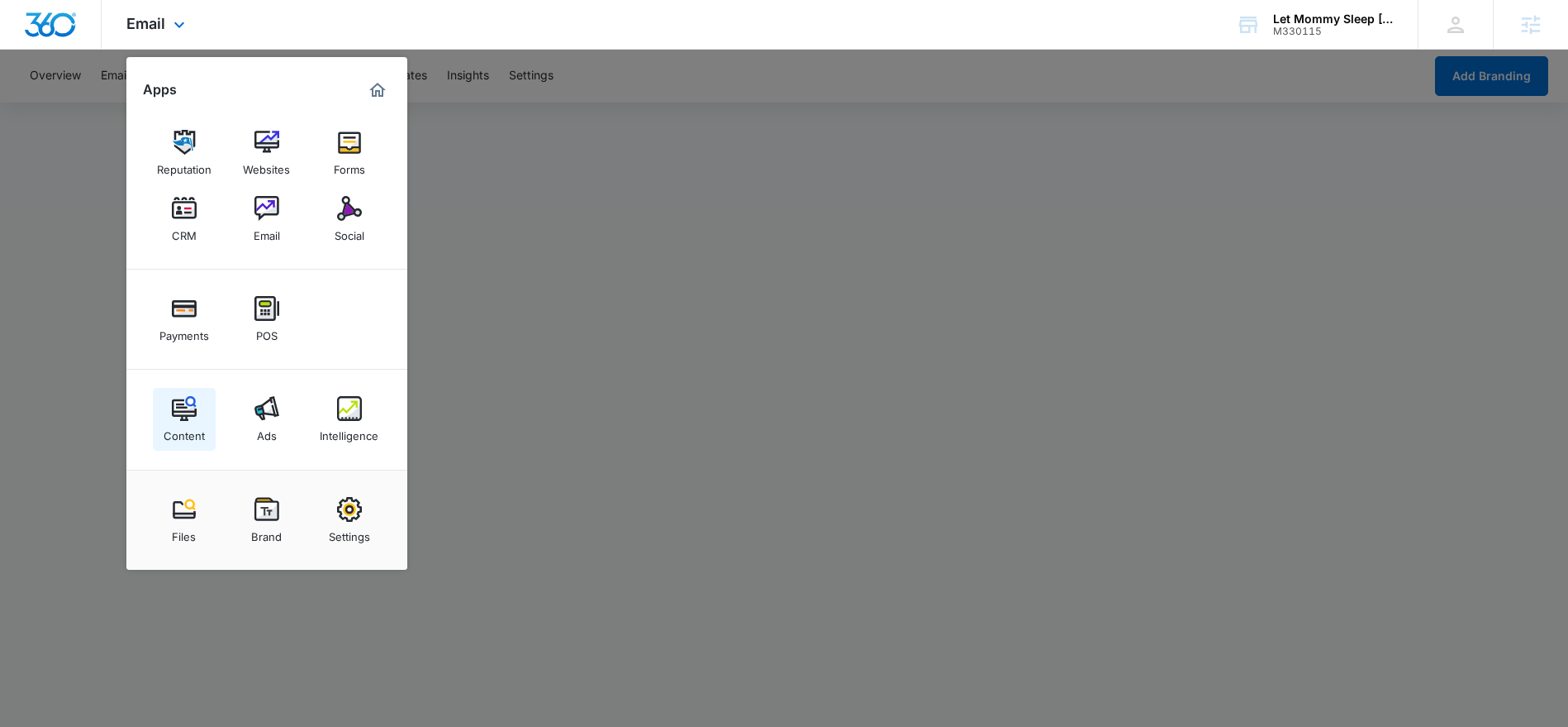
click at [185, 408] on img at bounding box center [183, 408] width 25 height 25
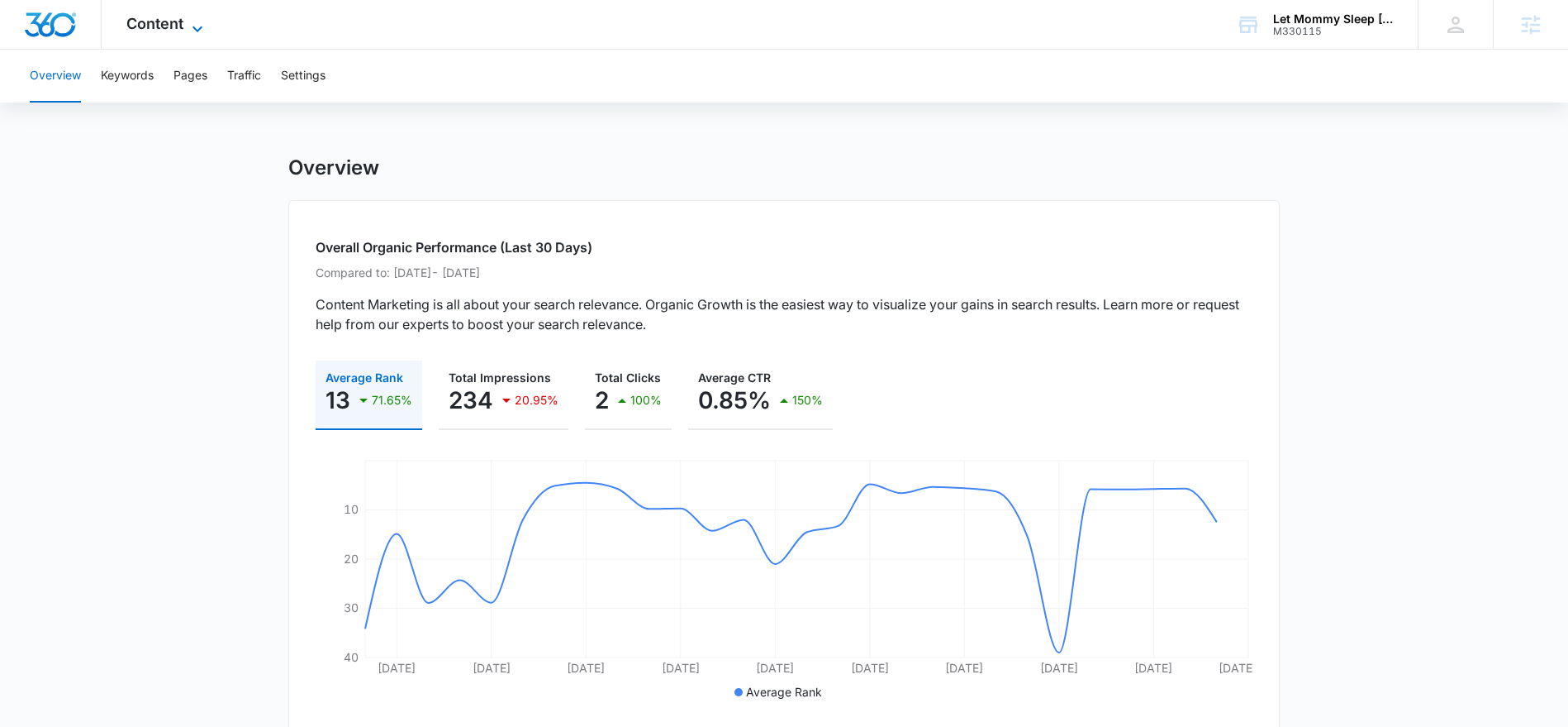
click at [198, 27] on icon at bounding box center [197, 29] width 20 height 20
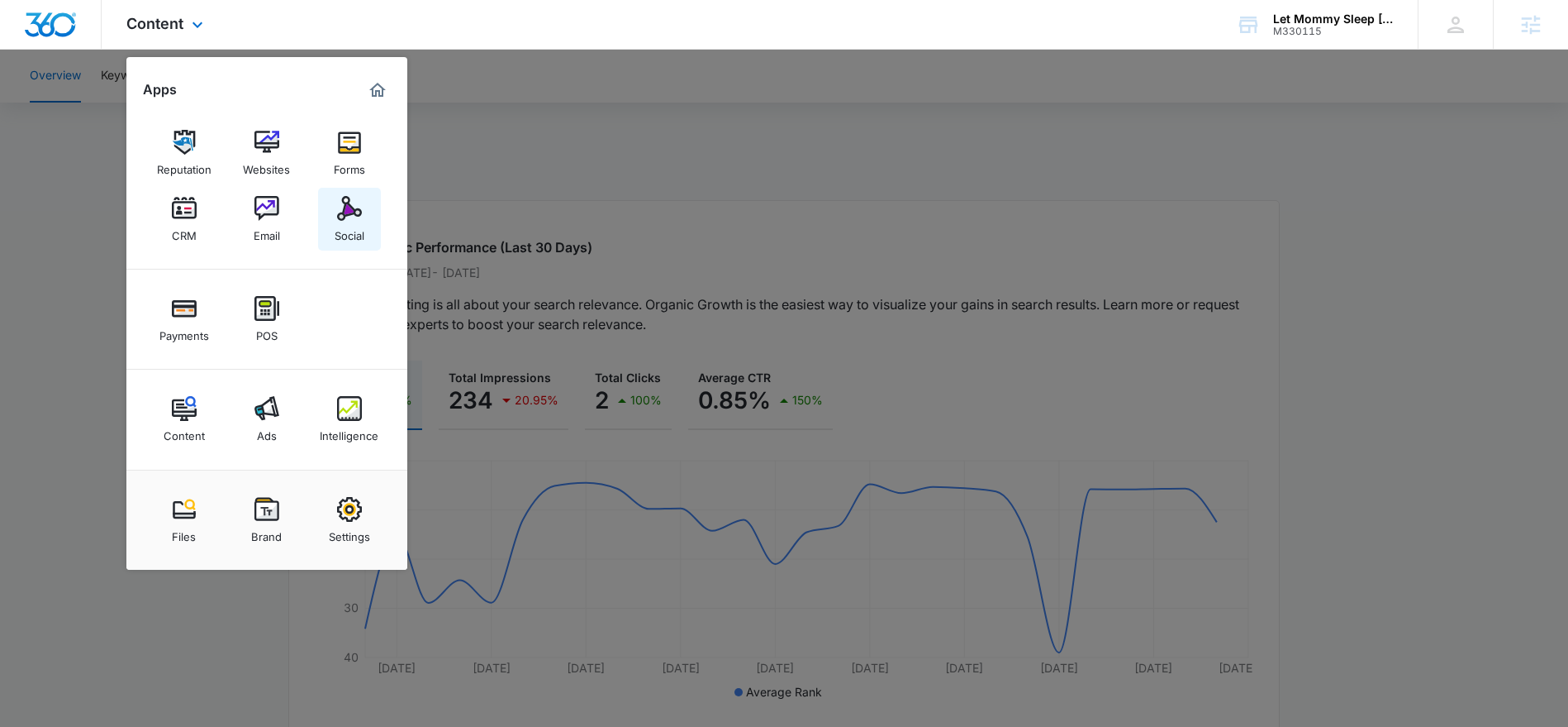
click at [340, 219] on img at bounding box center [349, 207] width 25 height 25
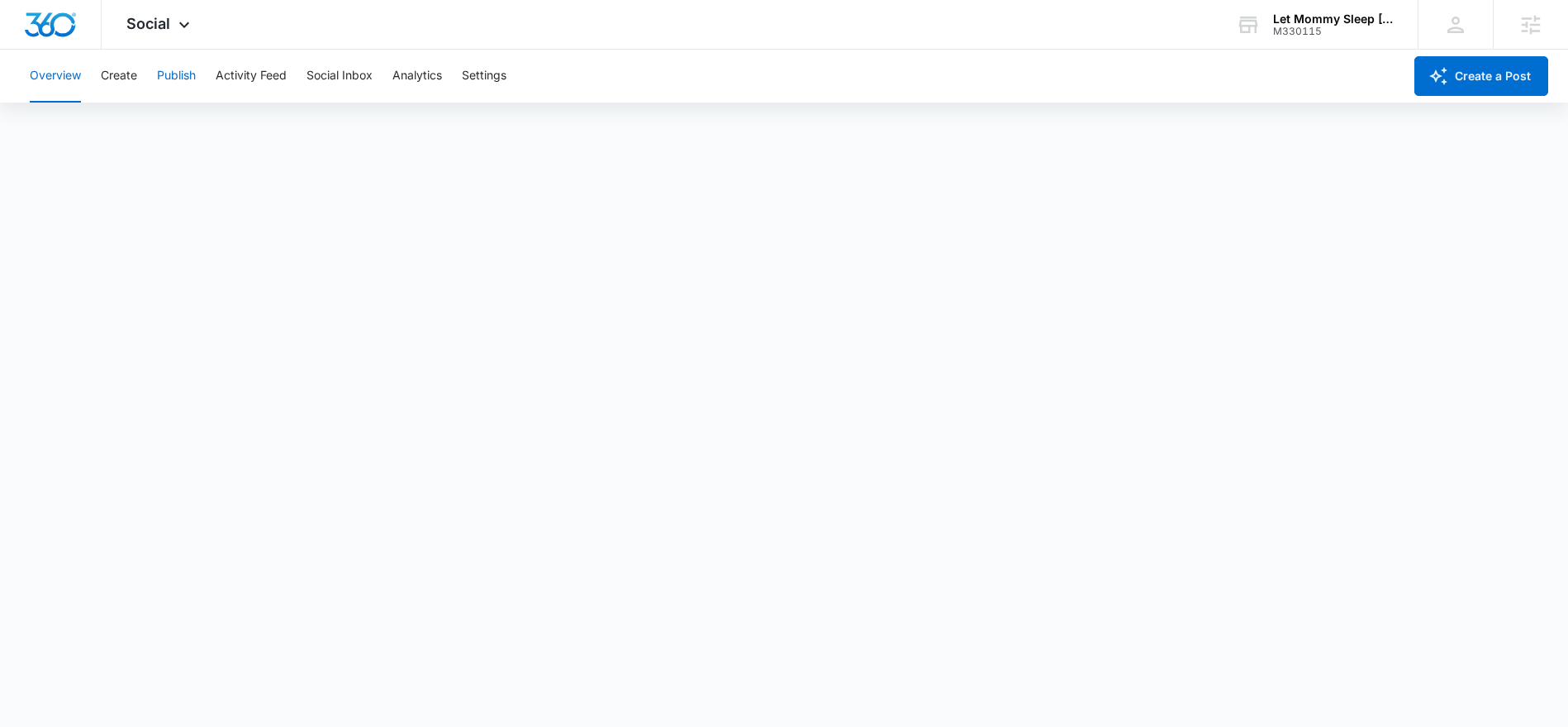
click at [166, 75] on button "Publish" at bounding box center [175, 76] width 39 height 53
click at [181, 26] on icon at bounding box center [184, 29] width 20 height 20
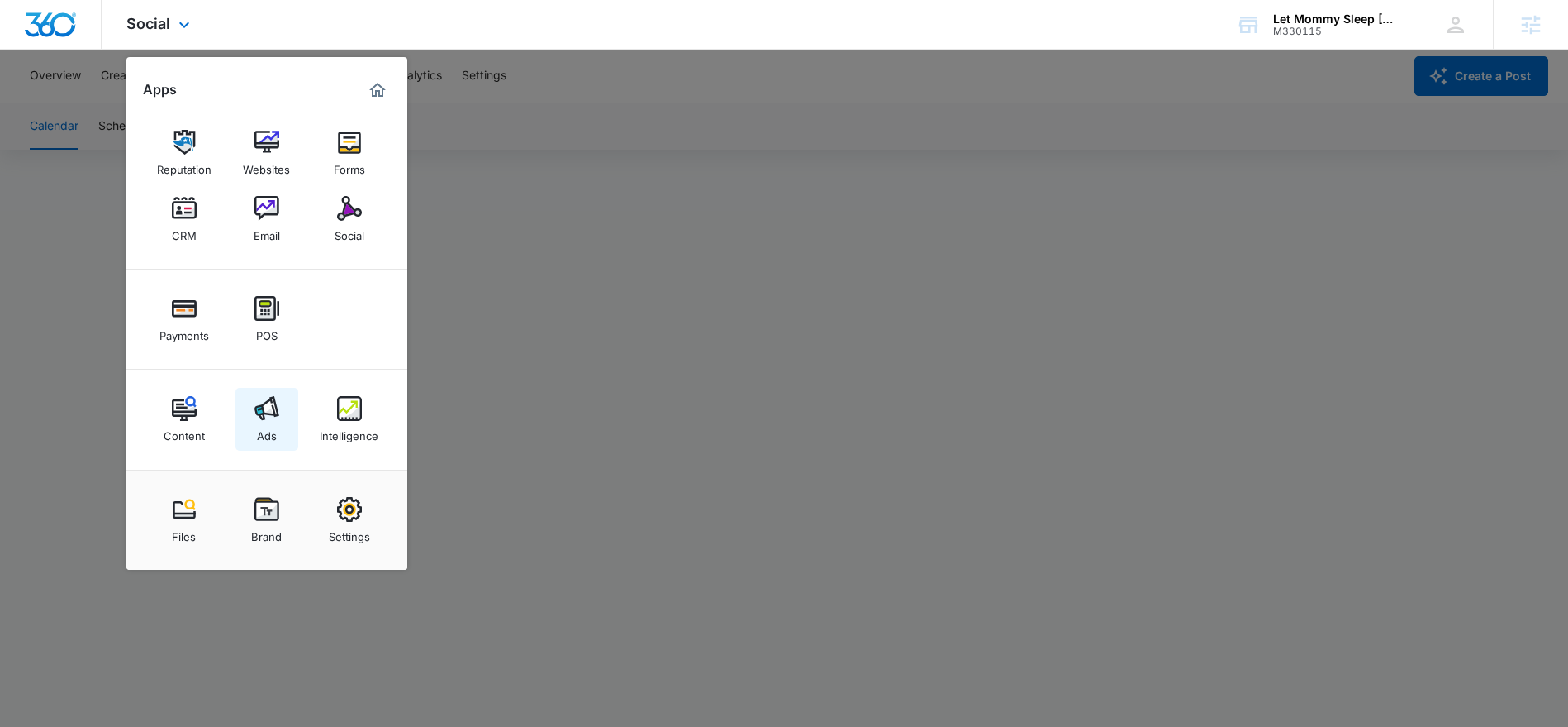
click at [258, 408] on img at bounding box center [266, 408] width 25 height 25
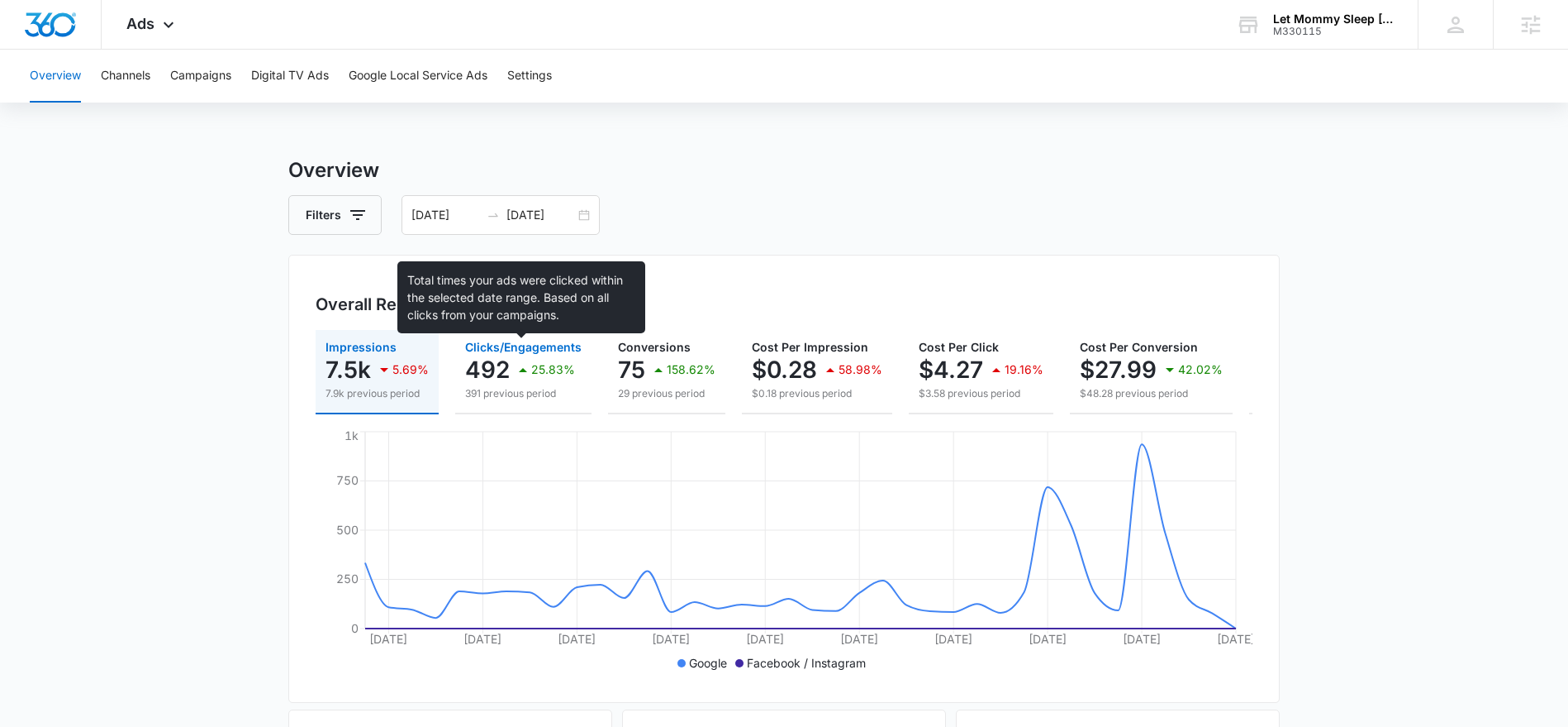
click at [504, 343] on span "Clicks/Engagements" at bounding box center [523, 347] width 117 height 14
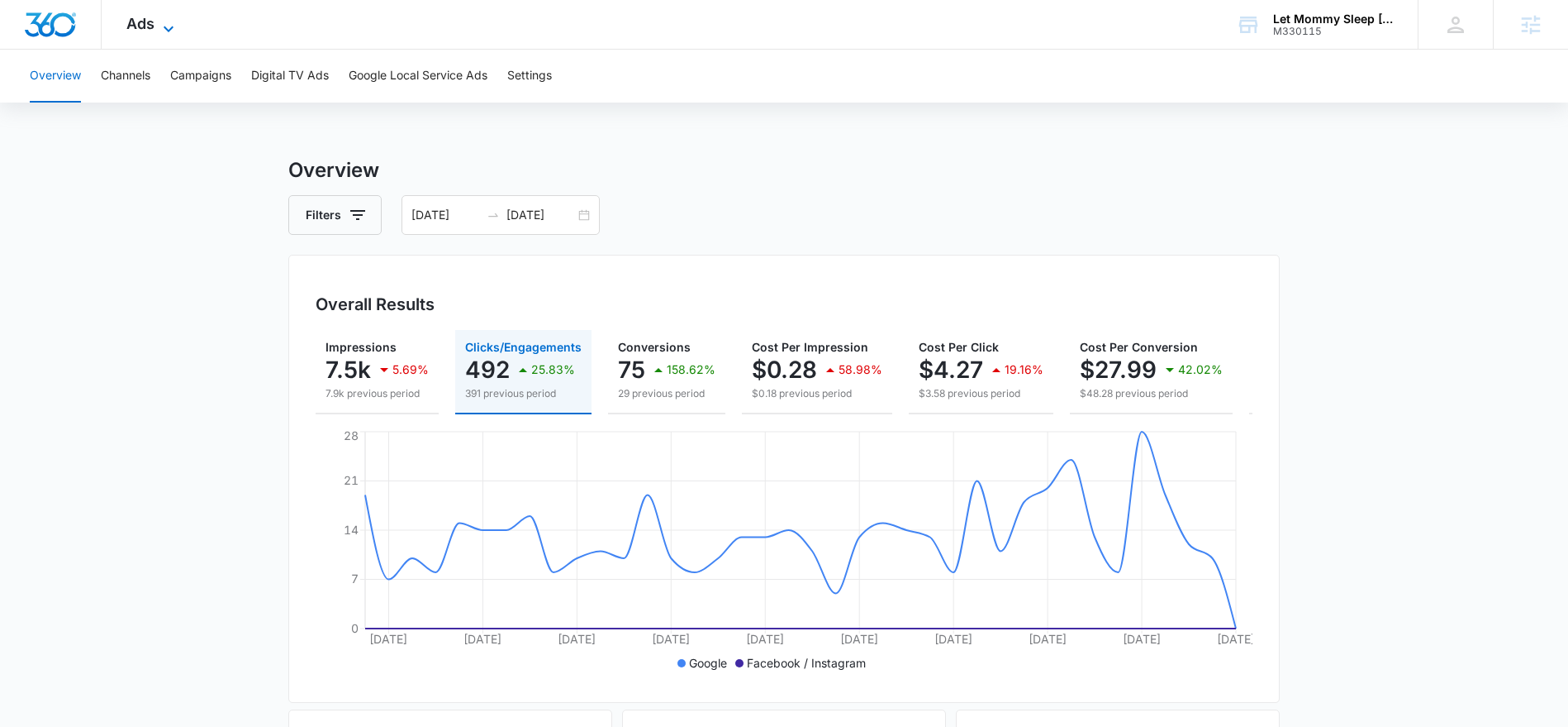
click at [164, 29] on icon at bounding box center [168, 29] width 20 height 20
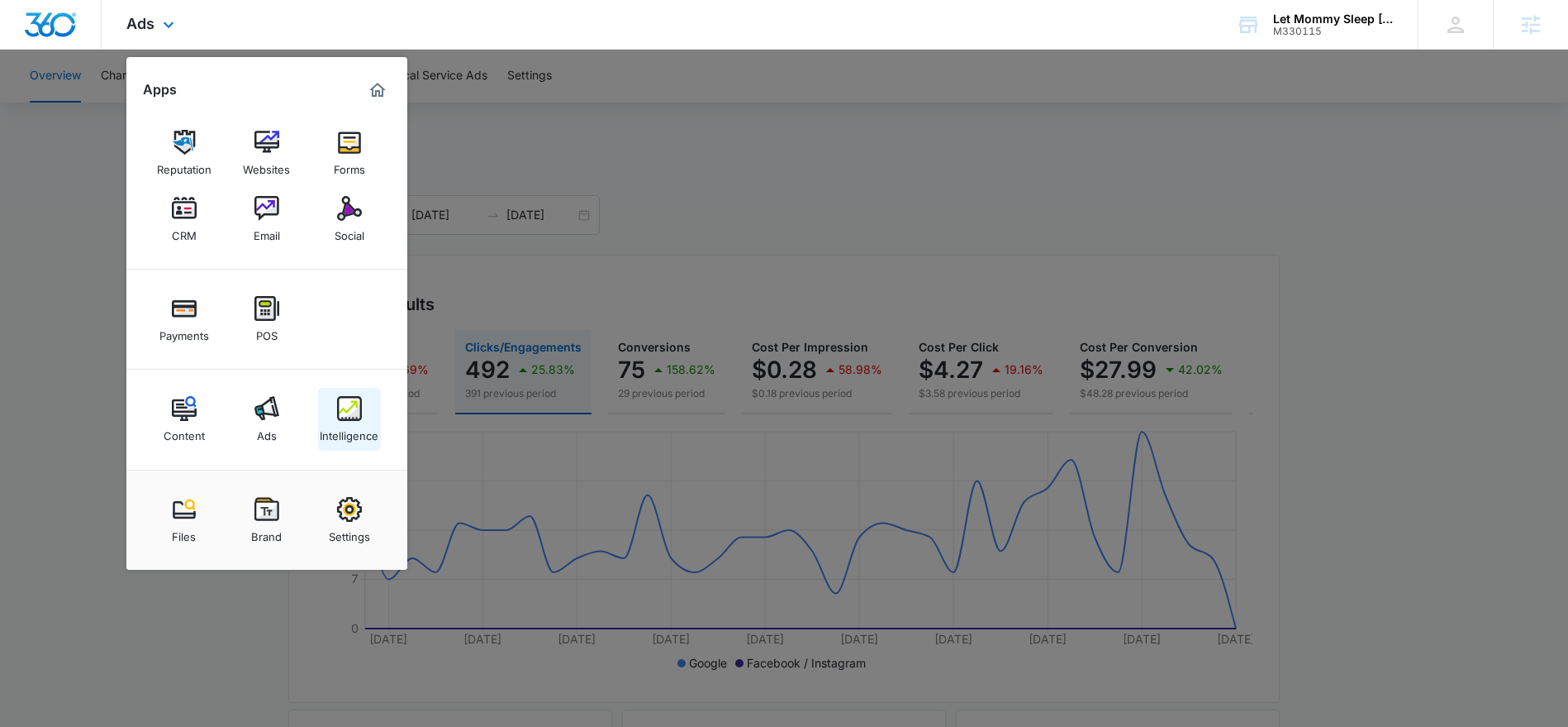
click at [335, 425] on div "Intelligence" at bounding box center [349, 432] width 59 height 22
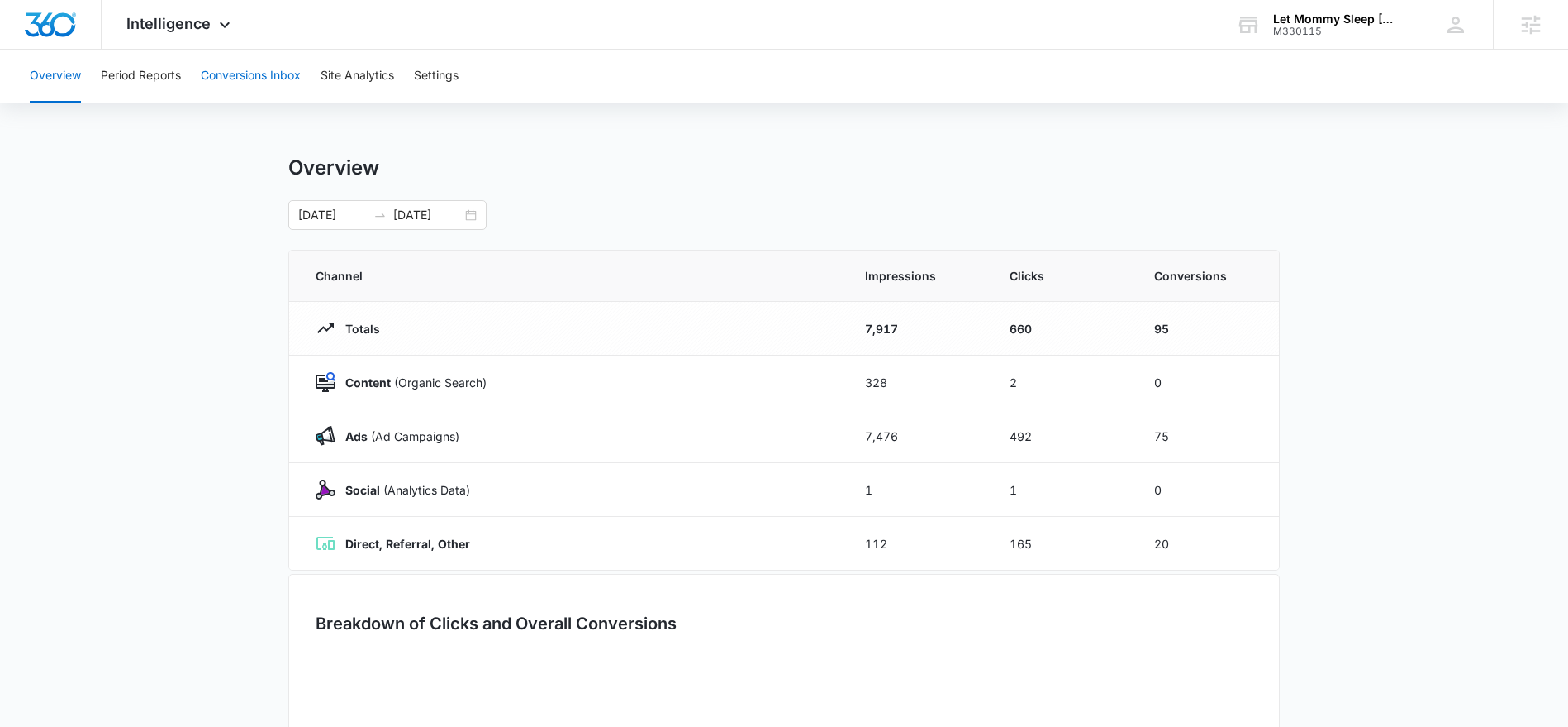
click at [259, 75] on button "Conversions Inbox" at bounding box center [250, 76] width 100 height 53
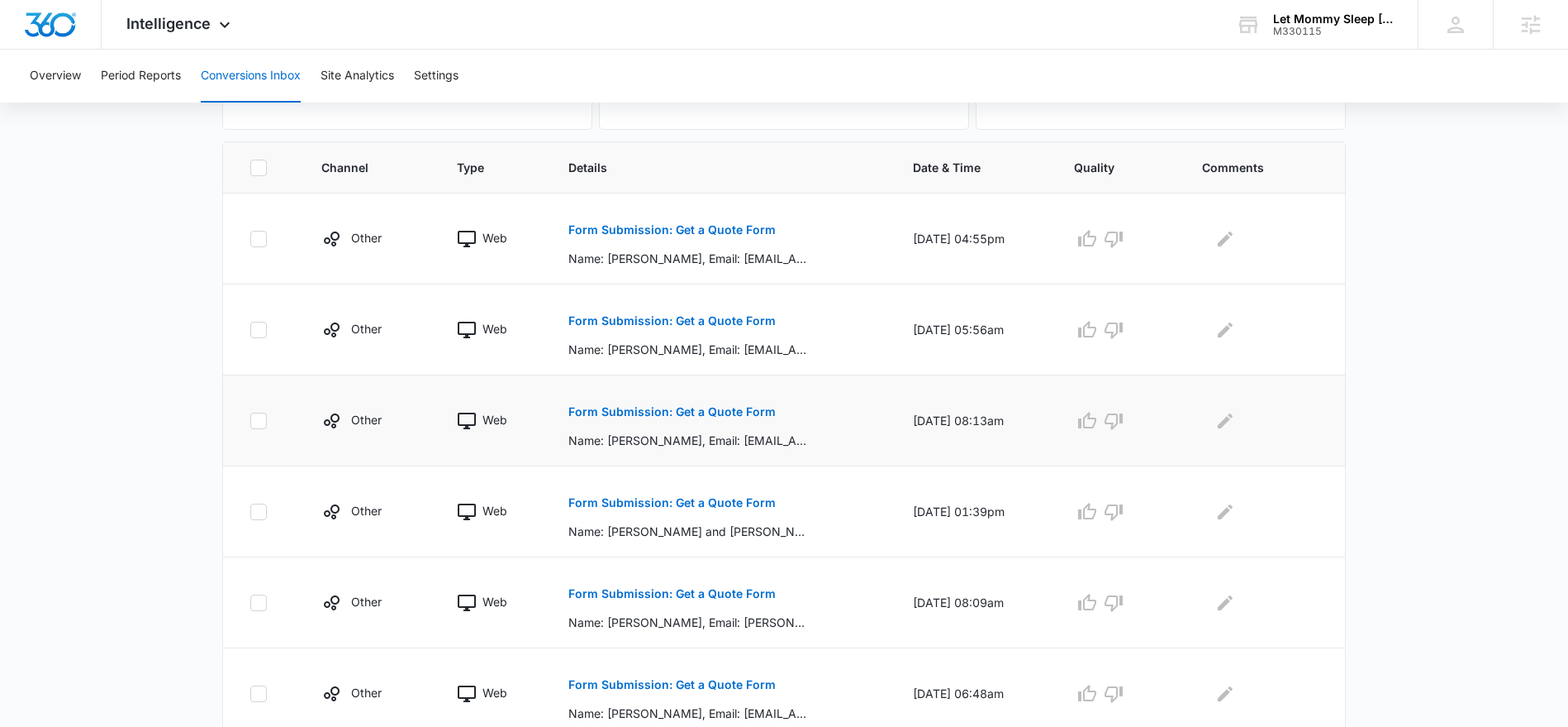
scroll to position [350, 0]
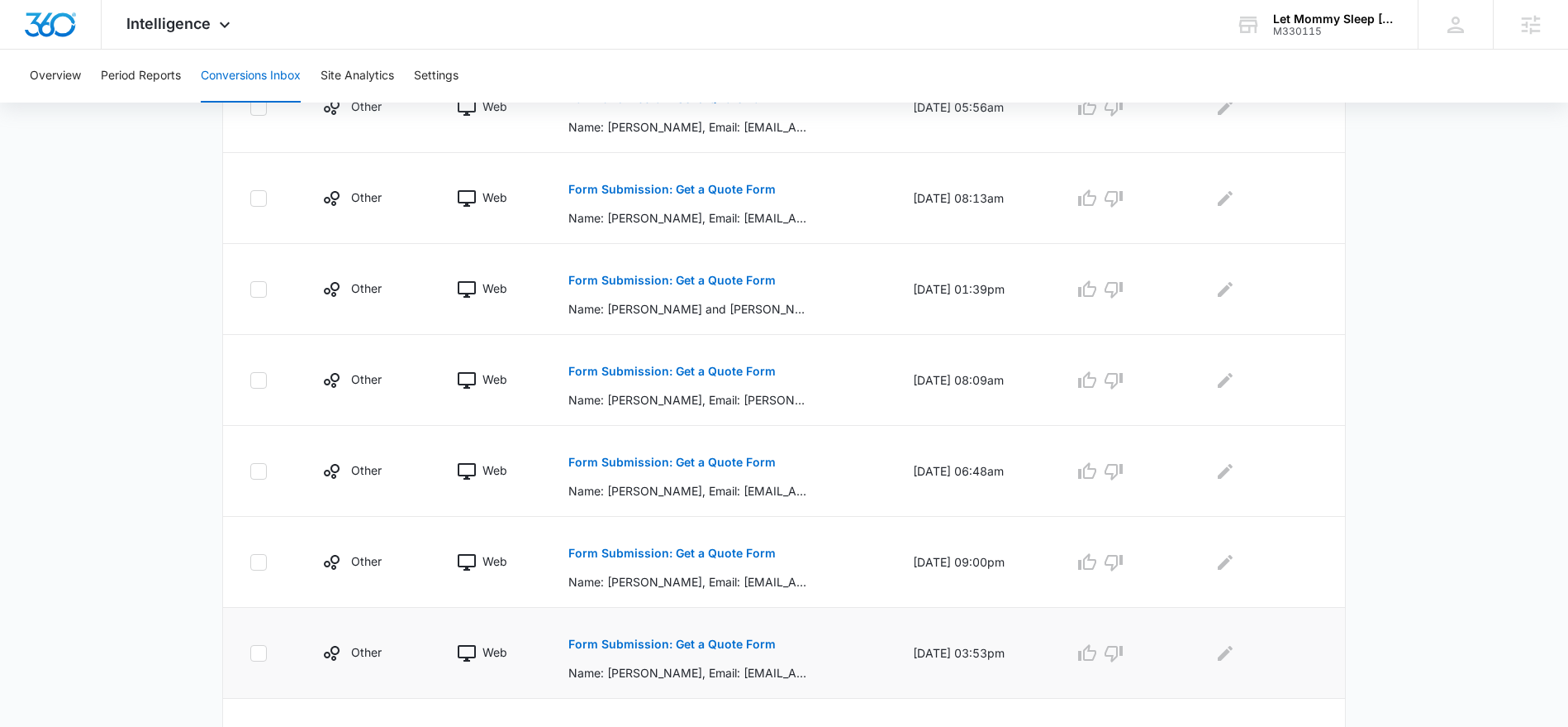
click at [602, 641] on p "Form Submission: Get a Quote Form" at bounding box center [672, 644] width 207 height 12
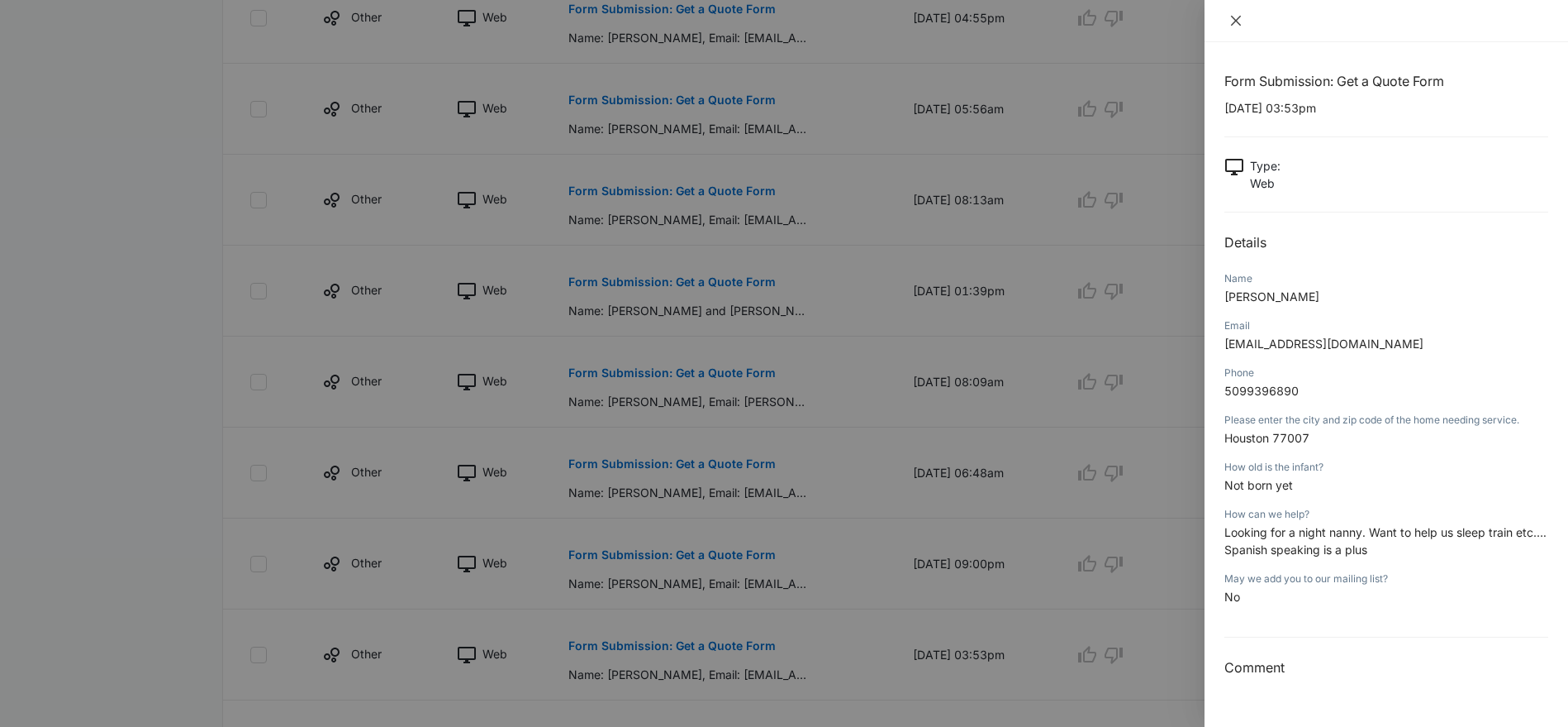
click at [1238, 23] on icon "close" at bounding box center [1235, 20] width 13 height 13
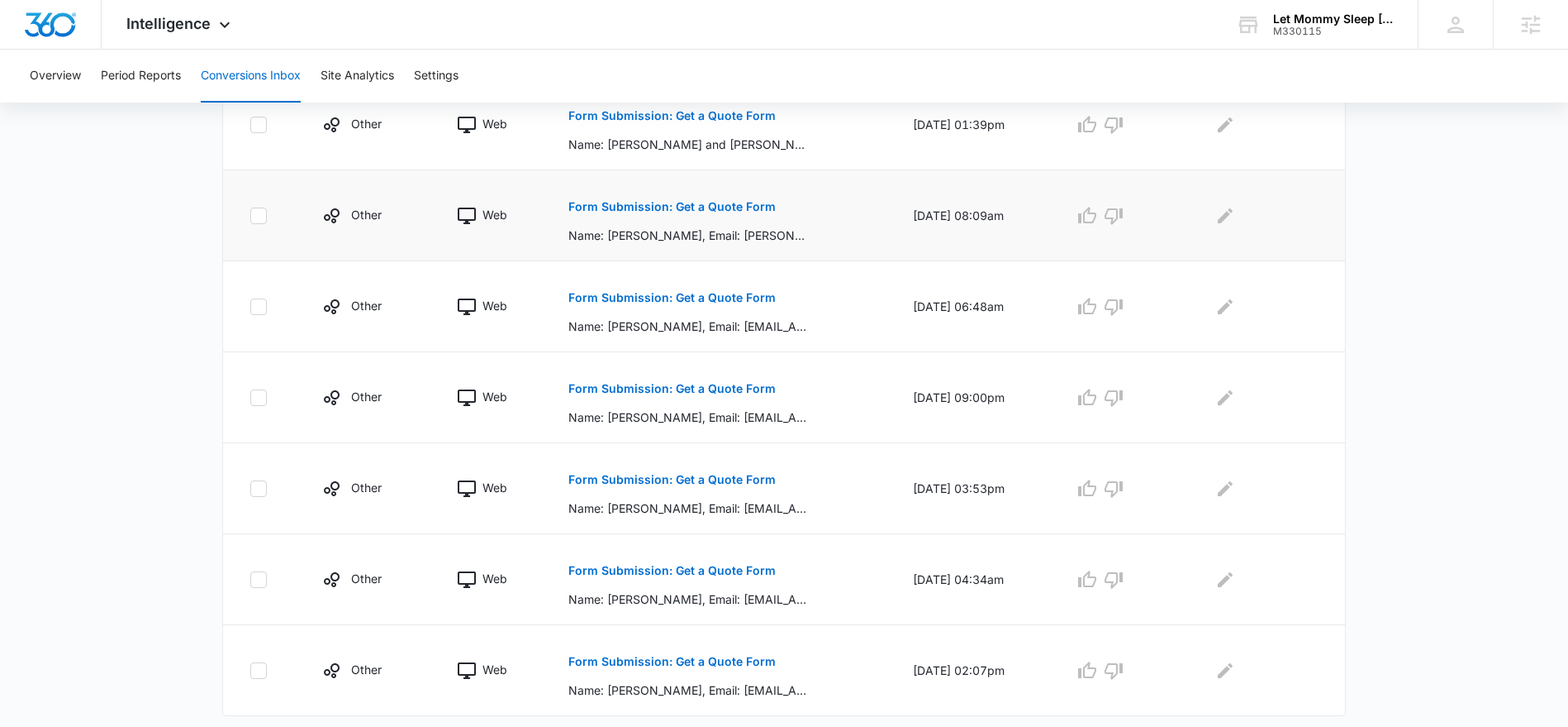
scroll to position [755, 0]
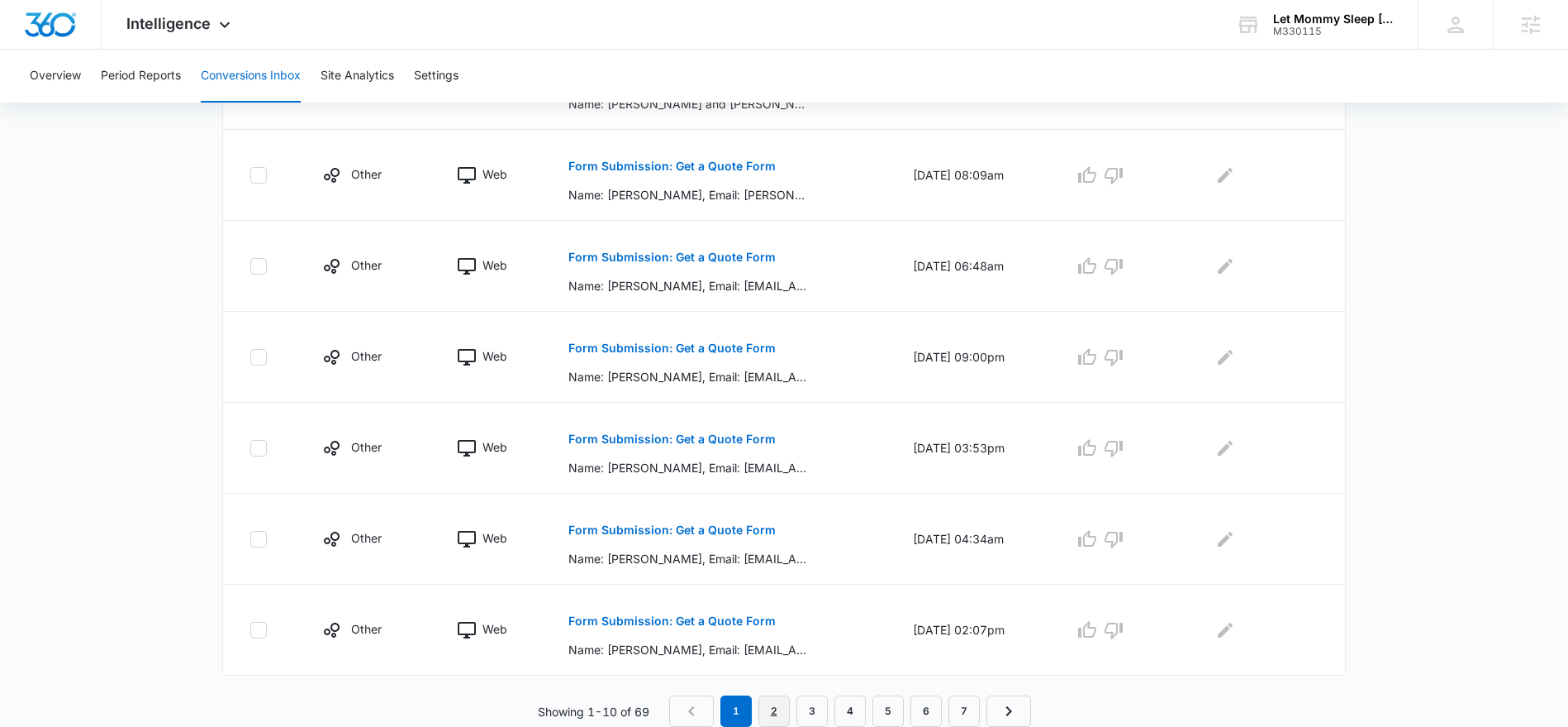
click at [775, 719] on link "2" at bounding box center [774, 710] width 31 height 31
click at [739, 708] on link "1" at bounding box center [739, 710] width 31 height 31
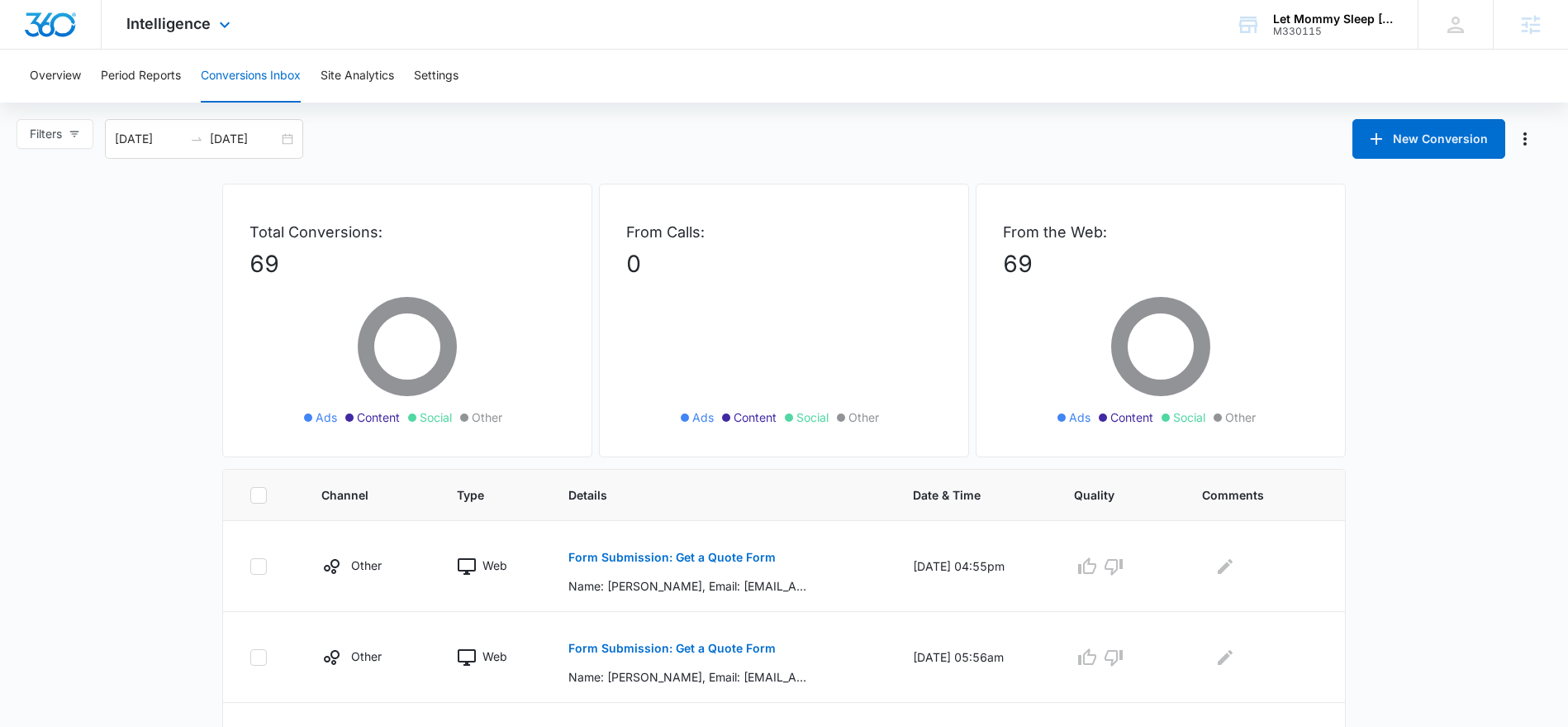
scroll to position [2, 0]
click at [215, 27] on icon at bounding box center [225, 29] width 20 height 20
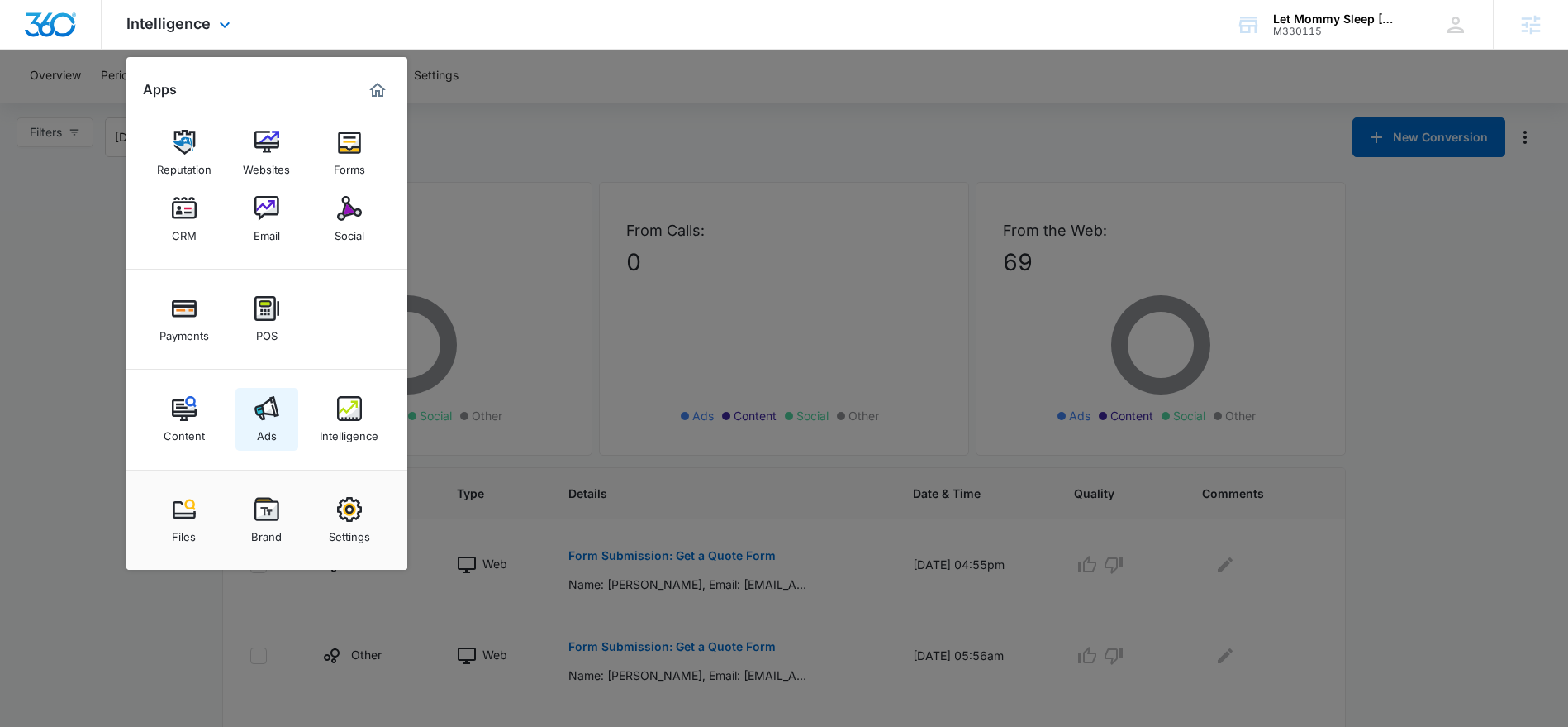
click at [264, 400] on img at bounding box center [266, 408] width 25 height 25
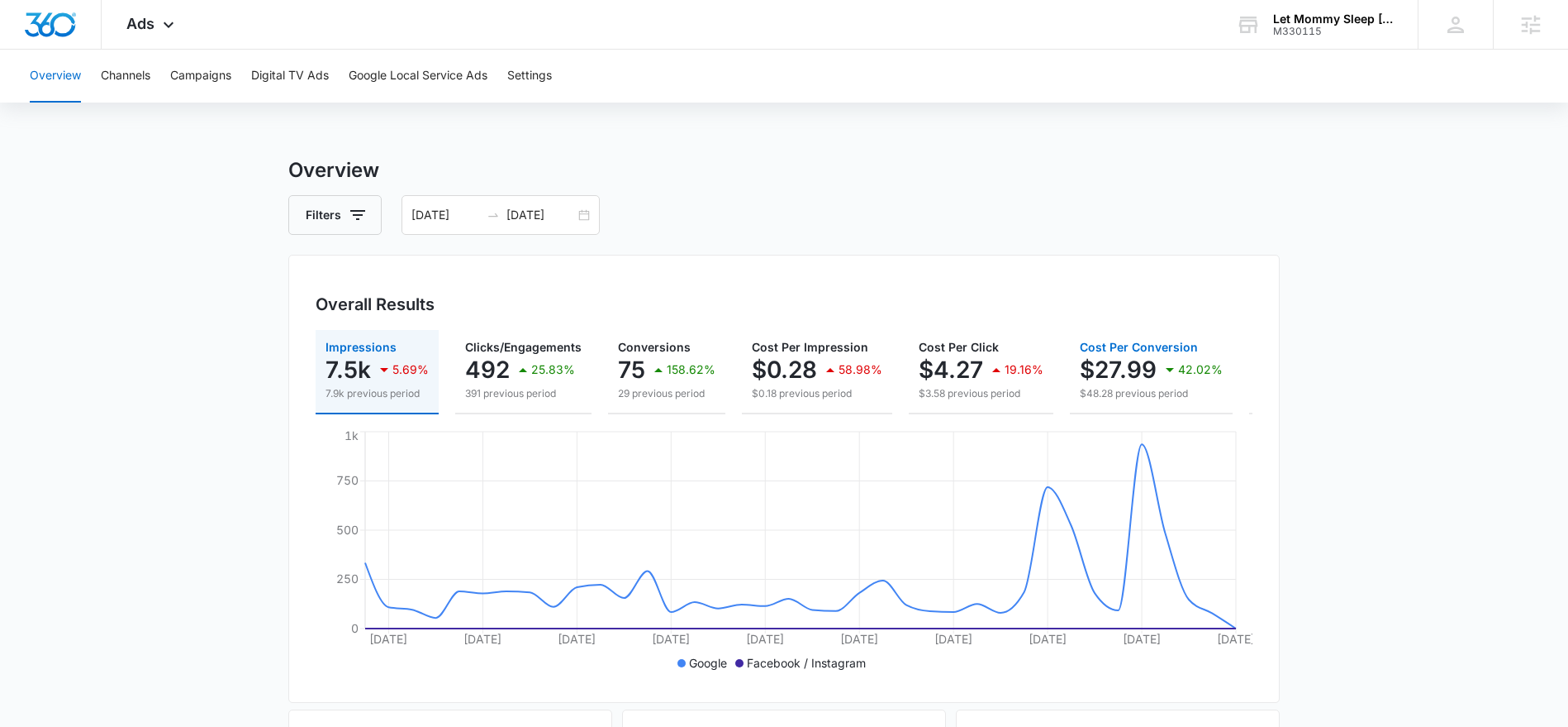
scroll to position [0, 201]
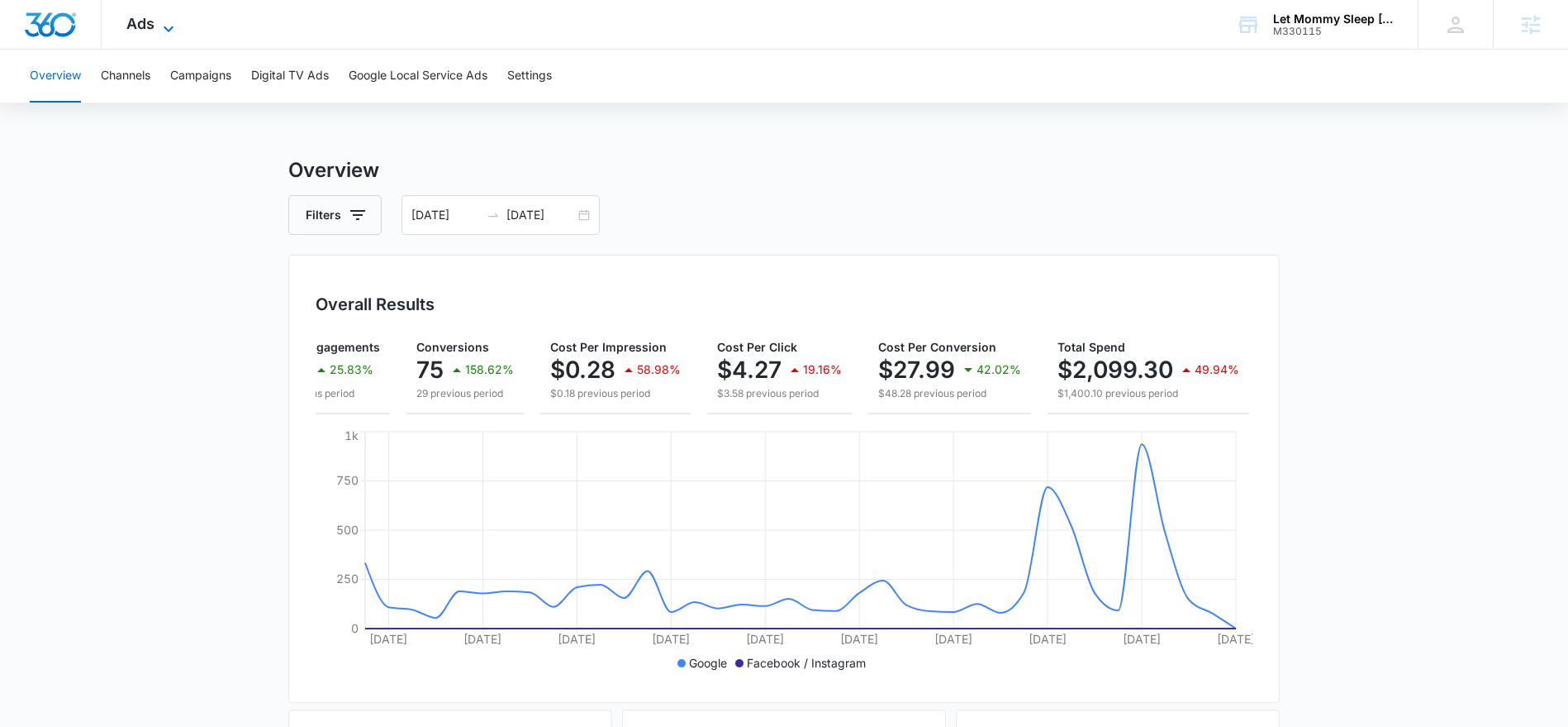
click at [173, 22] on icon at bounding box center [168, 29] width 20 height 20
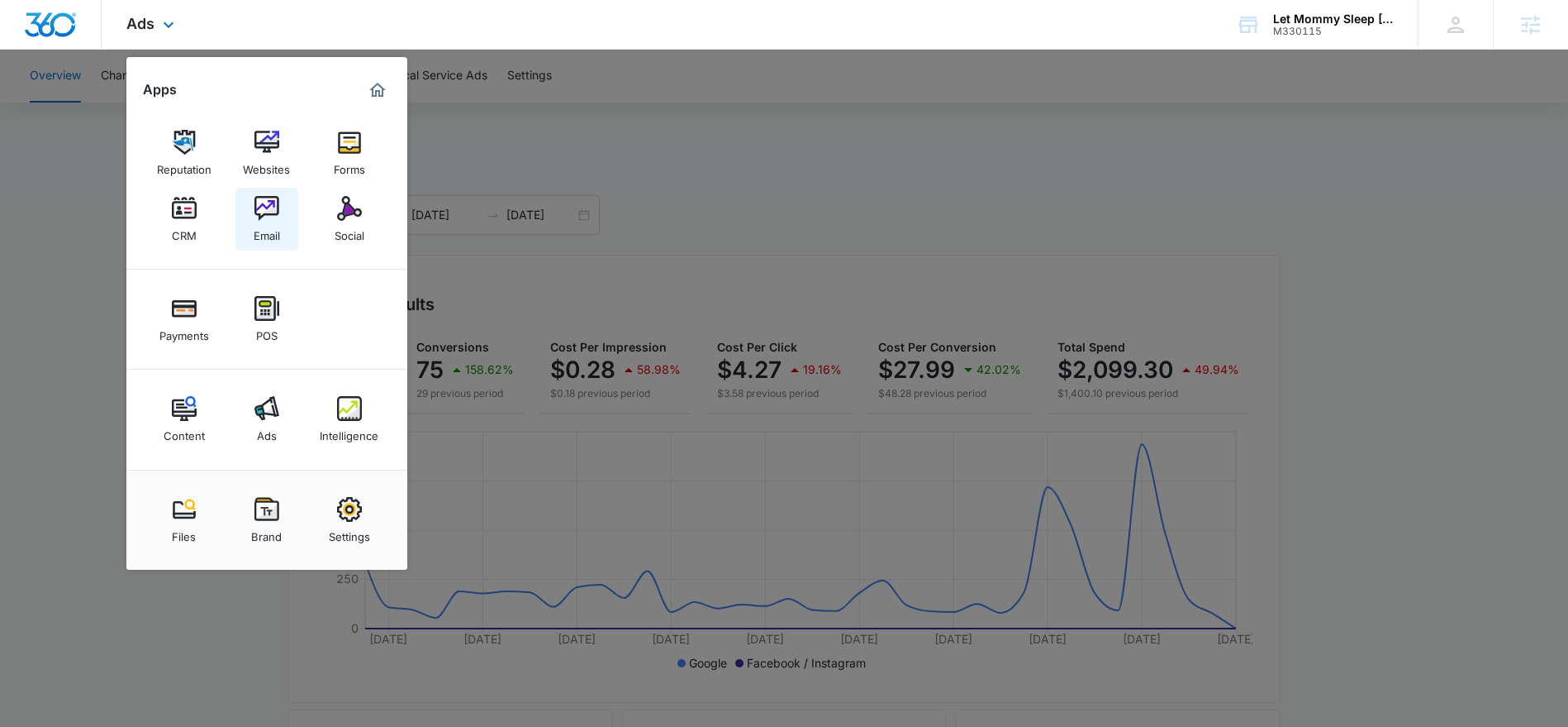
click at [241, 219] on link "Email" at bounding box center [266, 218] width 63 height 63
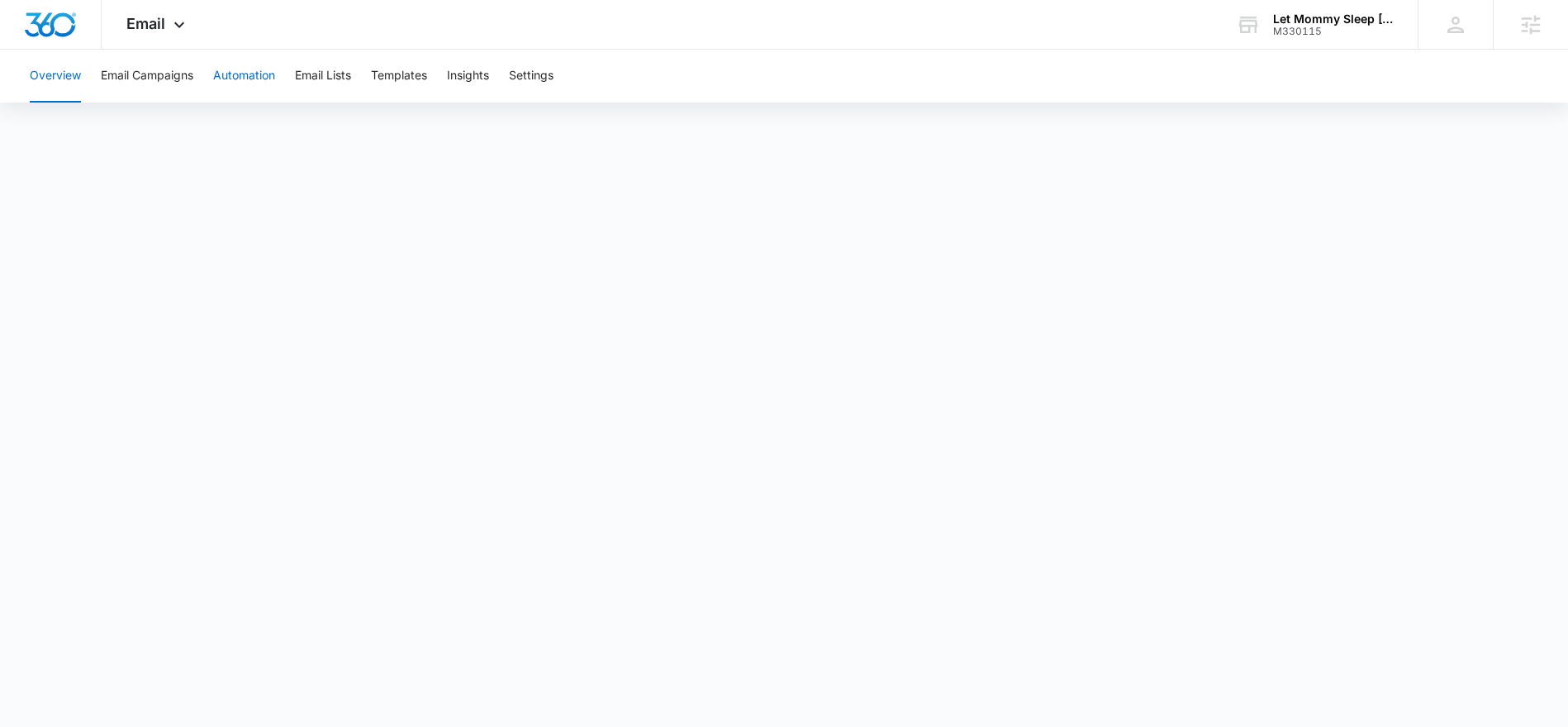
click at [225, 81] on button "Automation" at bounding box center [244, 76] width 62 height 53
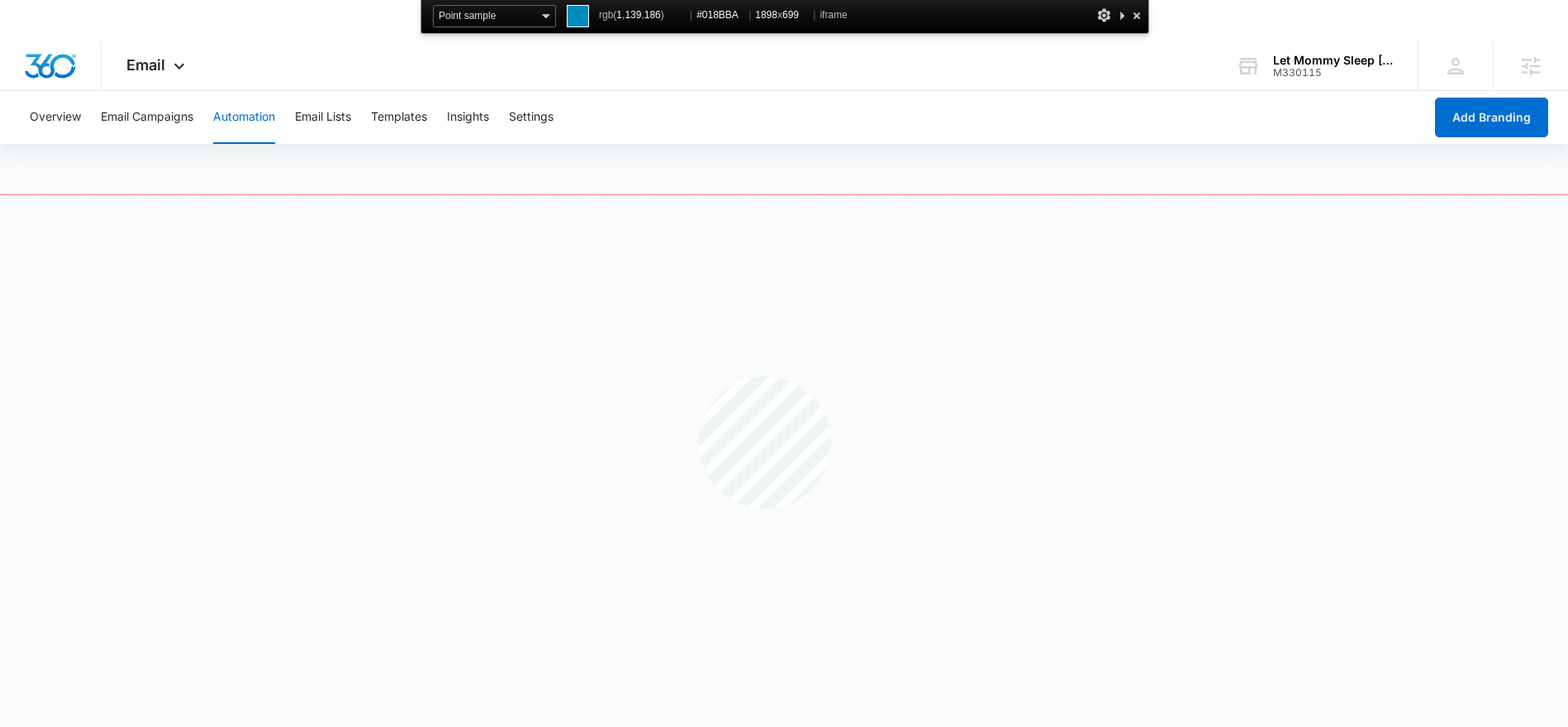
click at [699, 376] on div at bounding box center [784, 484] width 1568 height 577
